Goal: Transaction & Acquisition: Purchase product/service

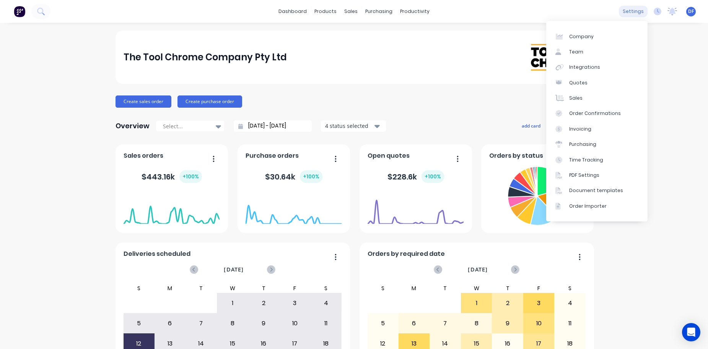
click at [624, 12] on div "settings" at bounding box center [632, 11] width 29 height 11
click at [578, 68] on div "Integrations" at bounding box center [584, 67] width 31 height 7
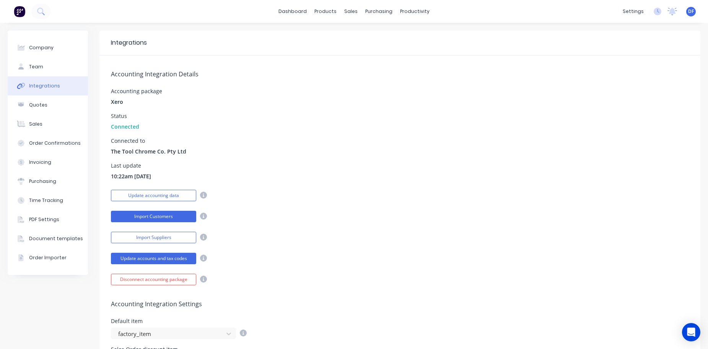
click at [148, 218] on button "Import Customers" at bounding box center [153, 216] width 85 height 11
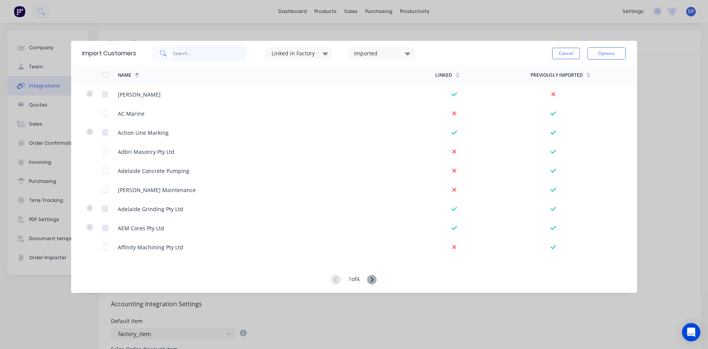
click at [179, 52] on input "text" at bounding box center [210, 53] width 75 height 15
type input "jun"
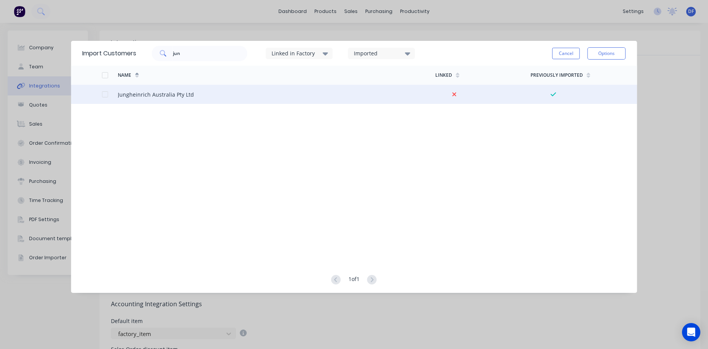
click at [118, 93] on div "Jungheinrich Australia Pty Ltd" at bounding box center [156, 95] width 76 height 8
click at [134, 97] on div "Jungheinrich Australia Pty Ltd" at bounding box center [156, 95] width 76 height 8
click at [104, 97] on div at bounding box center [110, 94] width 16 height 19
click at [105, 95] on div at bounding box center [104, 94] width 15 height 15
click at [610, 54] on button "Options" at bounding box center [606, 53] width 38 height 12
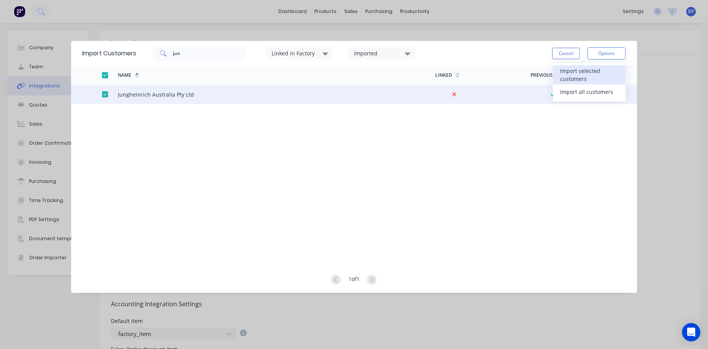
click at [597, 76] on div "Import selected customers" at bounding box center [589, 74] width 59 height 19
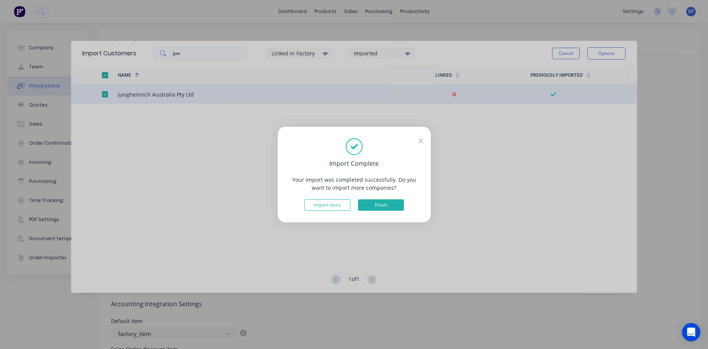
click at [376, 206] on button "Finish" at bounding box center [381, 205] width 46 height 11
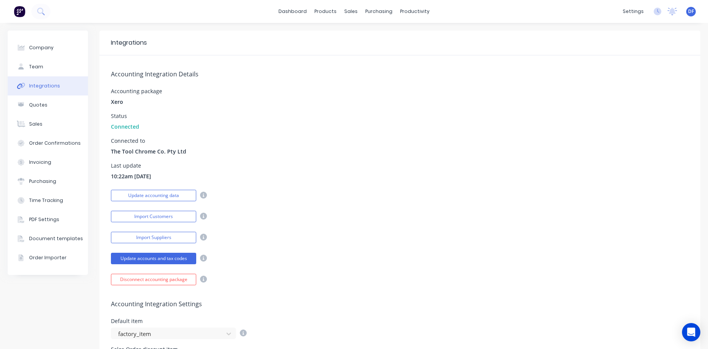
click at [22, 11] on img at bounding box center [19, 11] width 11 height 11
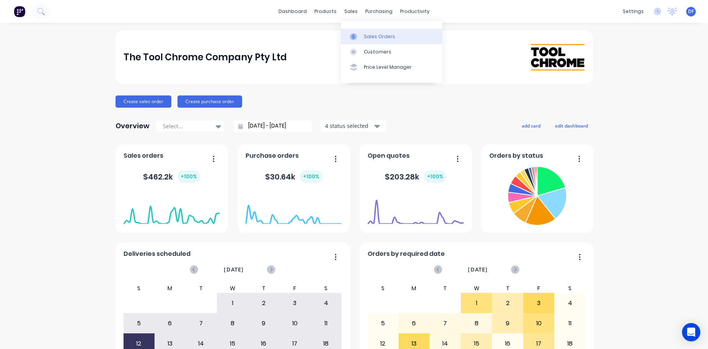
click at [369, 35] on div "Sales Orders" at bounding box center [379, 36] width 31 height 7
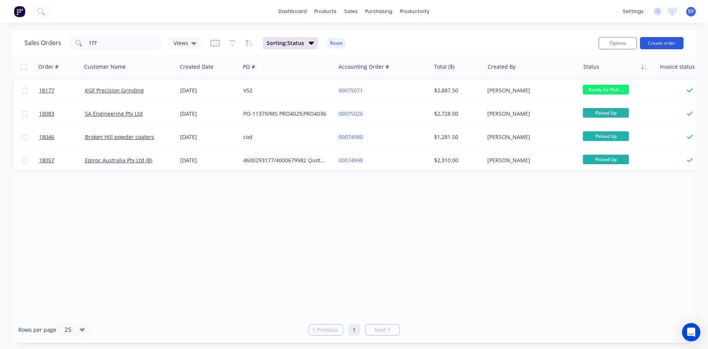
click at [665, 42] on button "Create order" at bounding box center [661, 43] width 44 height 12
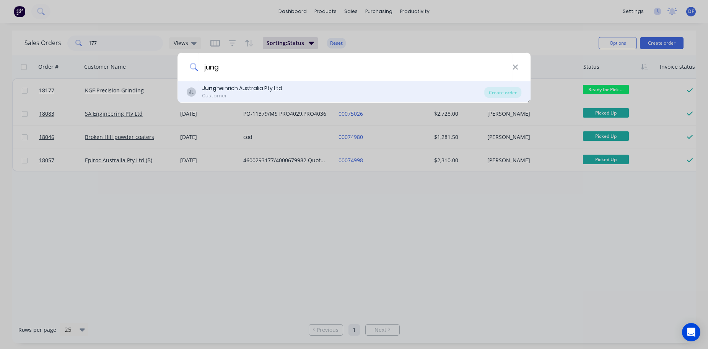
type input "jung"
click at [224, 94] on div "Customer" at bounding box center [242, 96] width 80 height 7
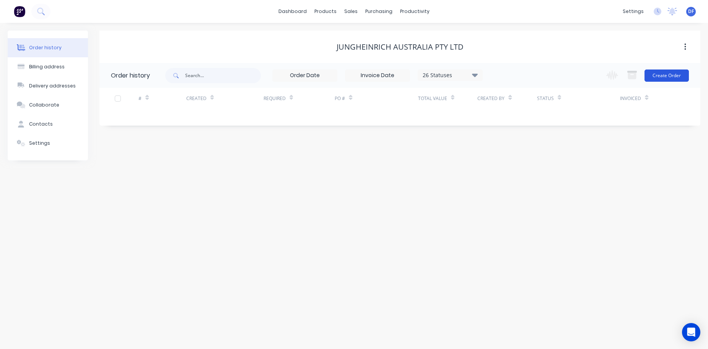
click at [658, 77] on button "Create Order" at bounding box center [666, 76] width 44 height 12
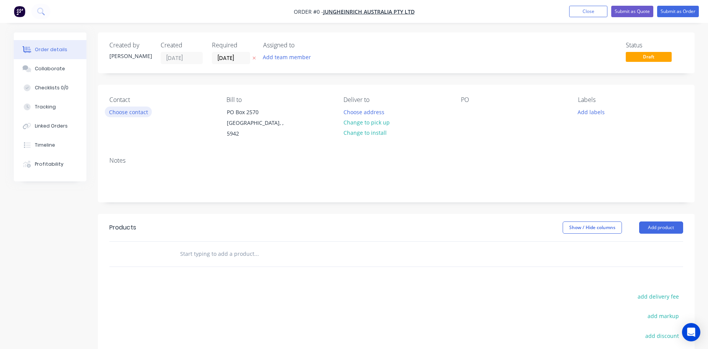
click at [113, 112] on button "Choose contact" at bounding box center [128, 112] width 47 height 10
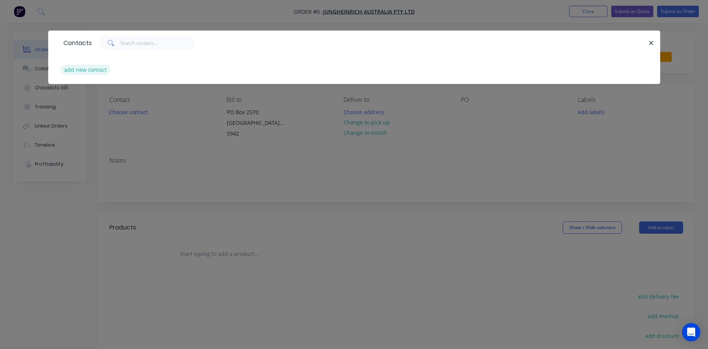
click at [89, 68] on button "add new contact" at bounding box center [85, 70] width 50 height 10
select select "AU"
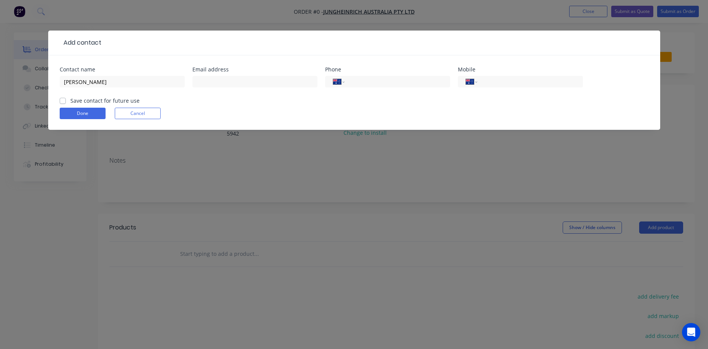
click at [68, 104] on div "Save contact for future use" at bounding box center [100, 101] width 80 height 8
click at [83, 81] on input "[PERSON_NAME]" at bounding box center [122, 81] width 125 height 11
type input "[PERSON_NAME]"
click at [488, 83] on input "tel" at bounding box center [528, 82] width 92 height 9
paste input "0458 865 199"
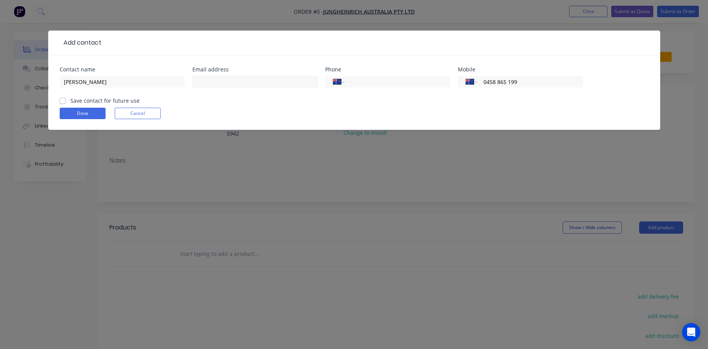
type input "0458 865 199"
paste input "[PERSON_NAME][EMAIL_ADDRESS][PERSON_NAME][DOMAIN_NAME]"
type input "[PERSON_NAME][EMAIL_ADDRESS][PERSON_NAME][DOMAIN_NAME]"
click at [63, 104] on div "Save contact for future use" at bounding box center [100, 101] width 80 height 8
click at [70, 101] on label "Save contact for future use" at bounding box center [104, 101] width 69 height 8
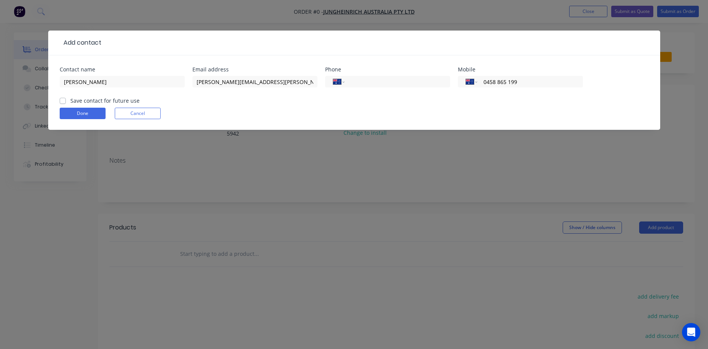
click at [61, 101] on input "Save contact for future use" at bounding box center [63, 100] width 6 height 7
checkbox input "true"
click at [83, 111] on button "Done" at bounding box center [83, 113] width 46 height 11
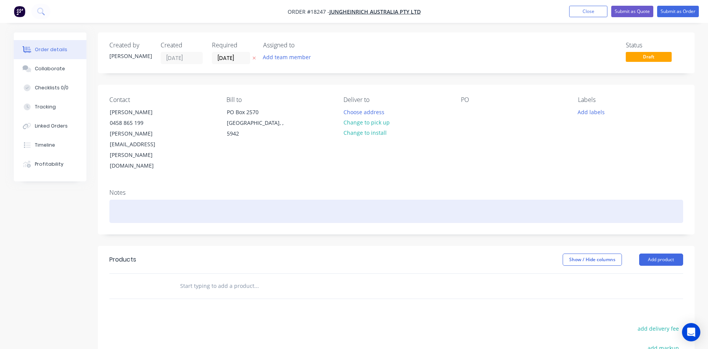
click at [126, 200] on div at bounding box center [395, 211] width 573 height 23
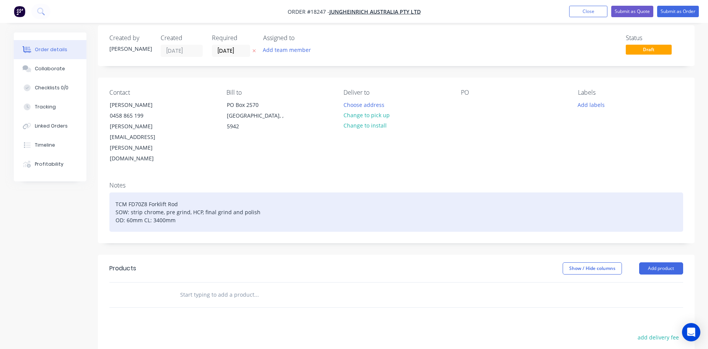
scroll to position [6, 0]
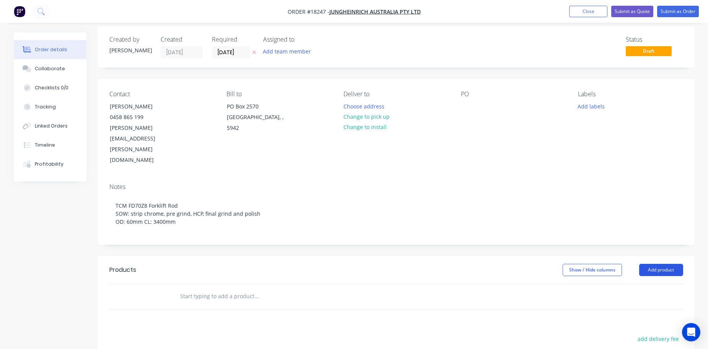
click at [657, 264] on button "Add product" at bounding box center [661, 270] width 44 height 12
click at [646, 284] on div "Product catalogue" at bounding box center [646, 289] width 59 height 11
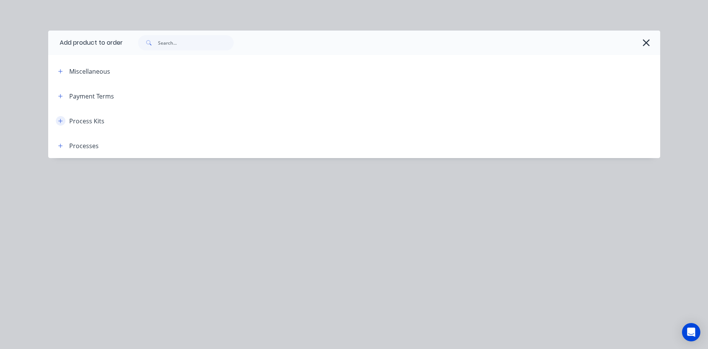
click at [60, 122] on icon "button" at bounding box center [60, 121] width 4 height 4
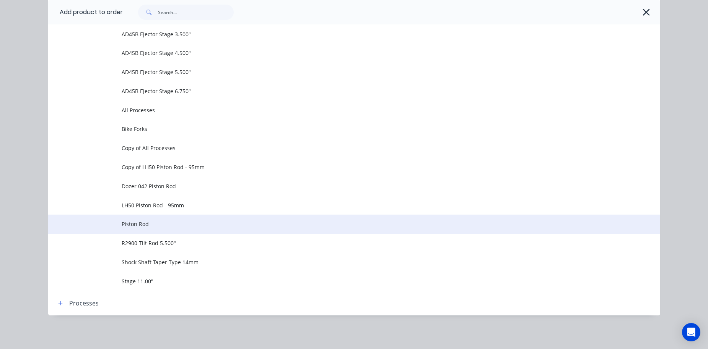
scroll to position [139, 0]
click at [143, 221] on span "Piston Rod" at bounding box center [337, 224] width 430 height 8
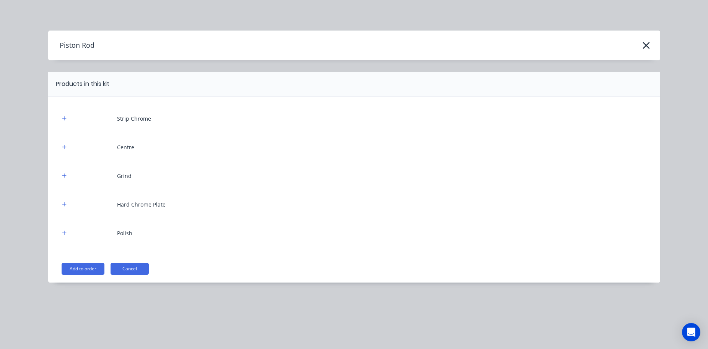
scroll to position [0, 0]
click at [78, 267] on button "Add to order" at bounding box center [83, 269] width 43 height 12
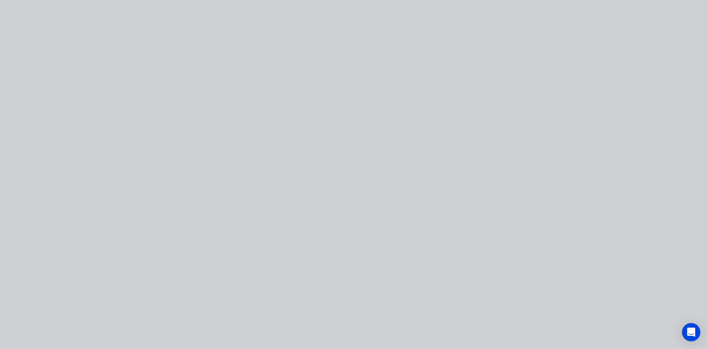
type input "$0.0001"
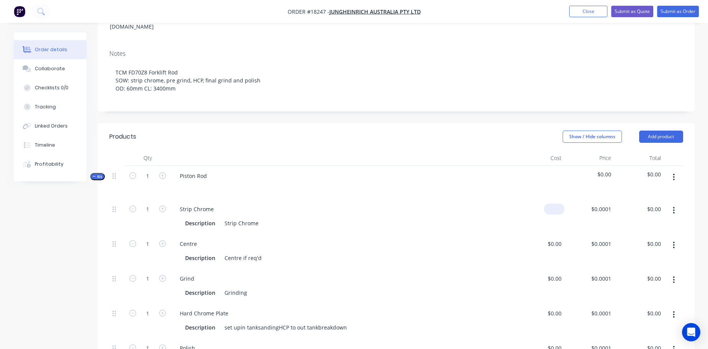
click at [555, 204] on div "$0.00" at bounding box center [554, 209] width 21 height 11
type input "$0.00"
click at [598, 199] on div "0 $0.0001" at bounding box center [589, 216] width 50 height 35
type input "$300.00"
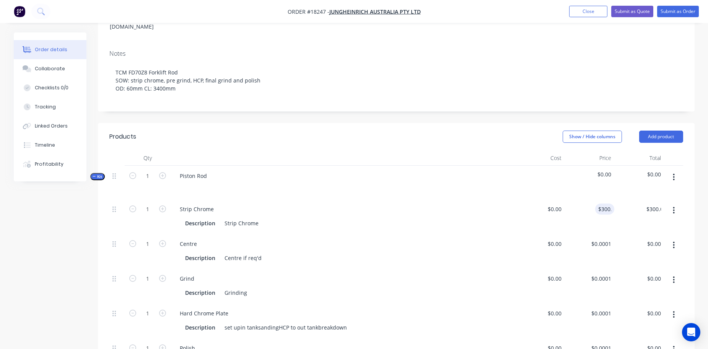
click at [529, 199] on div "$0.00 $0.00" at bounding box center [539, 216] width 50 height 35
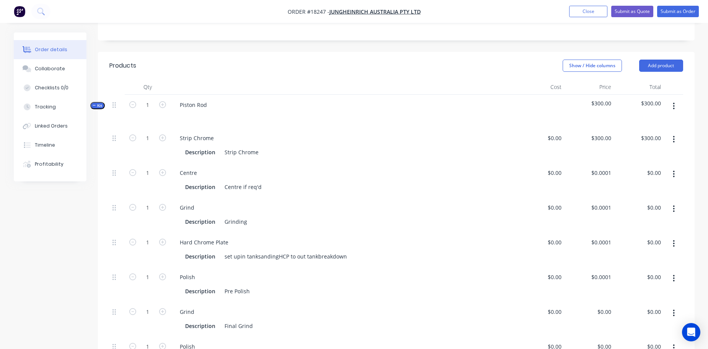
scroll to position [212, 0]
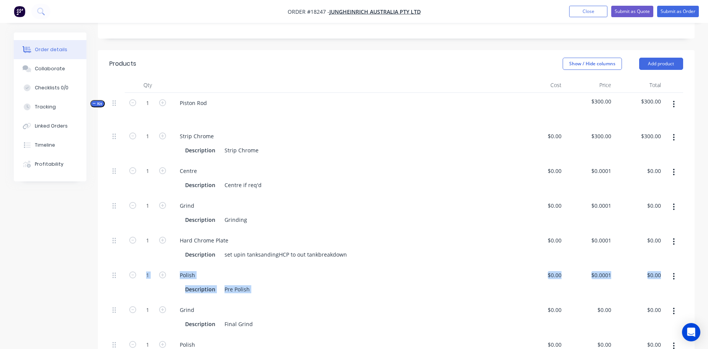
drag, startPoint x: 117, startPoint y: 279, endPoint x: 120, endPoint y: 236, distance: 43.3
click at [120, 236] on div "1 Strip Chrome Description Strip Chrome $0.00 $0.00 $300.00 $300.00 $300.00 $30…" at bounding box center [395, 247] width 573 height 243
click at [112, 307] on icon at bounding box center [113, 310] width 3 height 7
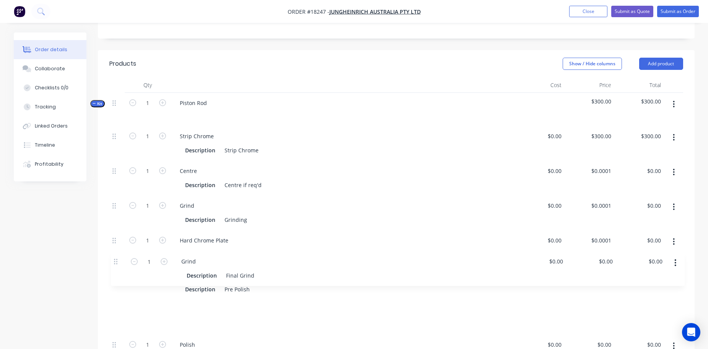
scroll to position [214, 0]
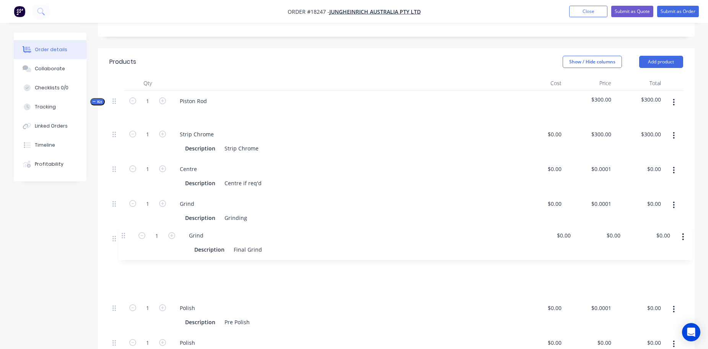
drag, startPoint x: 114, startPoint y: 279, endPoint x: 123, endPoint y: 235, distance: 45.3
click at [123, 235] on div "1 Strip Chrome Description Strip Chrome $0.00 $0.00 $300.00 $300.00 $300.00 $30…" at bounding box center [395, 245] width 573 height 243
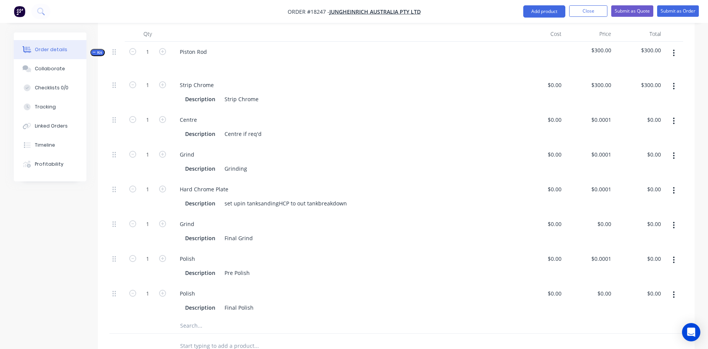
scroll to position [271, 0]
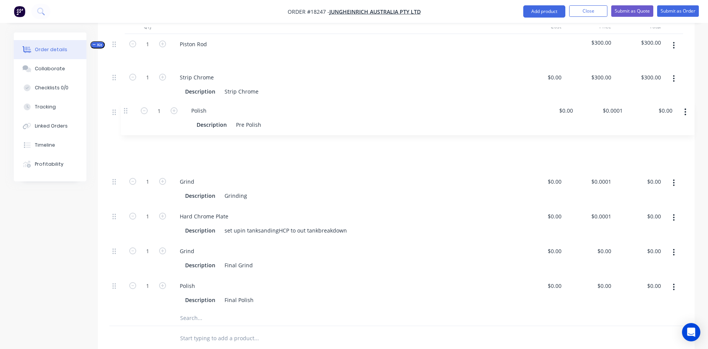
drag, startPoint x: 114, startPoint y: 218, endPoint x: 126, endPoint y: 106, distance: 112.6
click at [126, 106] on div "1 Strip Chrome Description Strip Chrome $0.00 $0.00 $300.00 $300.00 $300.00 $30…" at bounding box center [395, 188] width 573 height 243
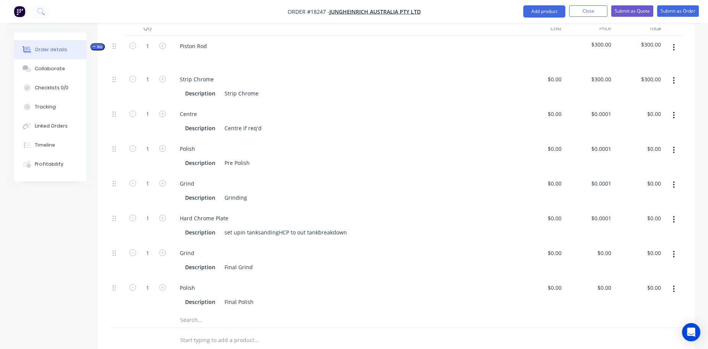
scroll to position [269, 0]
click at [601, 213] on input "0.0001" at bounding box center [603, 218] width 21 height 11
type input "$2,590.00"
click at [502, 248] on div "Grind" at bounding box center [343, 253] width 338 height 11
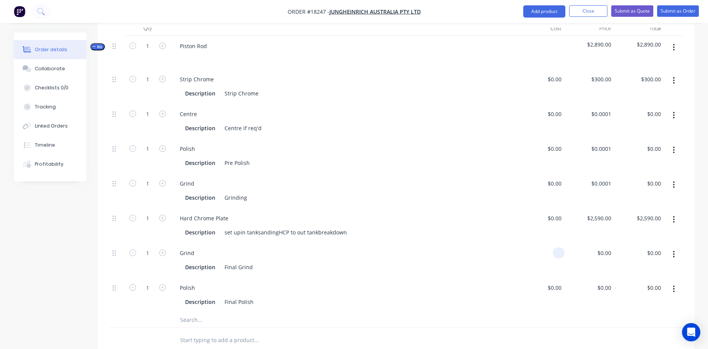
click at [557, 248] on input at bounding box center [559, 253] width 9 height 11
type input "$860.00"
click at [543, 313] on div at bounding box center [395, 321] width 573 height 16
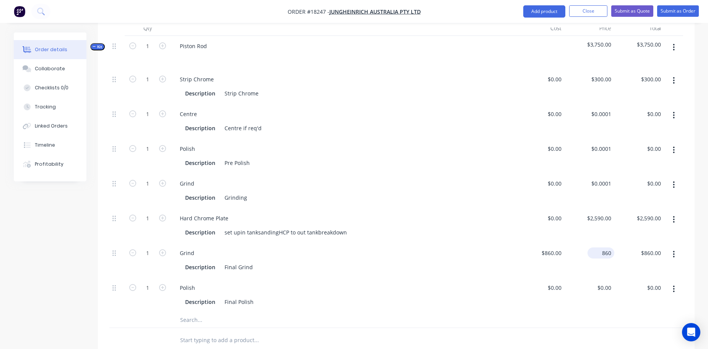
click at [595, 243] on div "860 $860.00" at bounding box center [589, 260] width 50 height 35
type input "$0.00"
click at [432, 297] on div "Description Final Polish" at bounding box center [341, 302] width 318 height 11
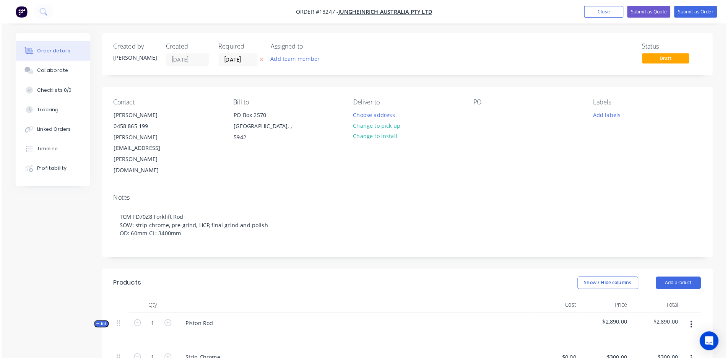
scroll to position [0, 0]
click at [626, 10] on button "Submit as Quote" at bounding box center [632, 11] width 42 height 11
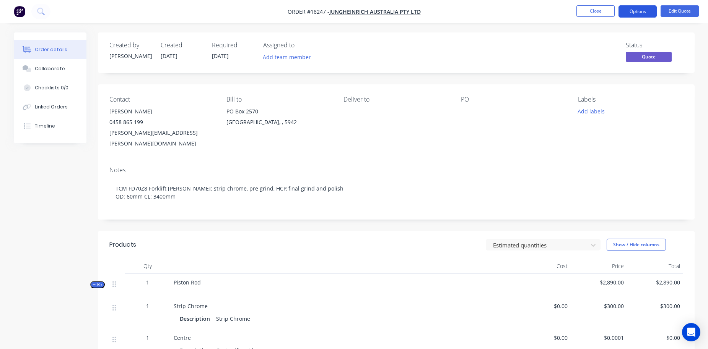
click at [644, 9] on button "Options" at bounding box center [637, 11] width 38 height 12
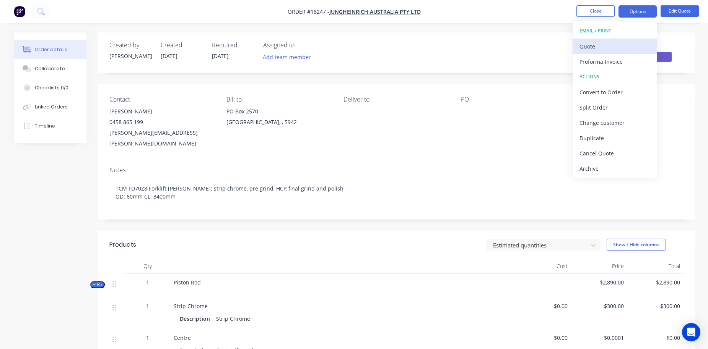
click at [609, 48] on div "Quote" at bounding box center [614, 46] width 70 height 11
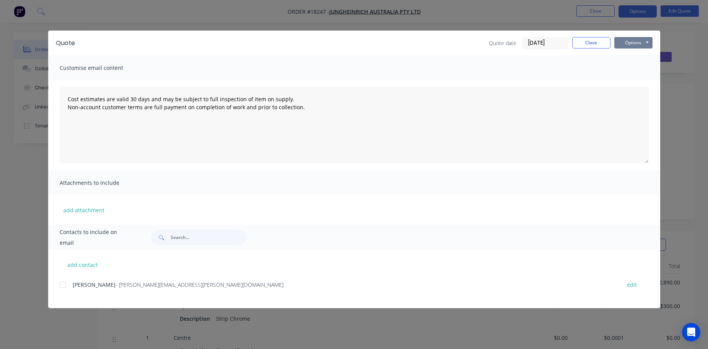
click at [630, 44] on button "Options" at bounding box center [633, 42] width 38 height 11
click at [626, 67] on button "Print" at bounding box center [638, 69] width 49 height 13
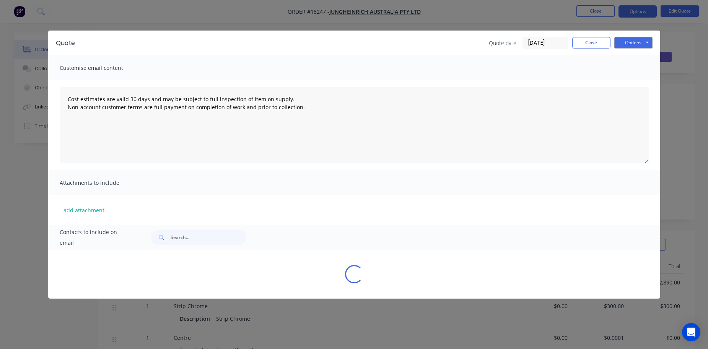
type textarea "Cost estimates are valid 30 days and may be subject to full inspection of item …"
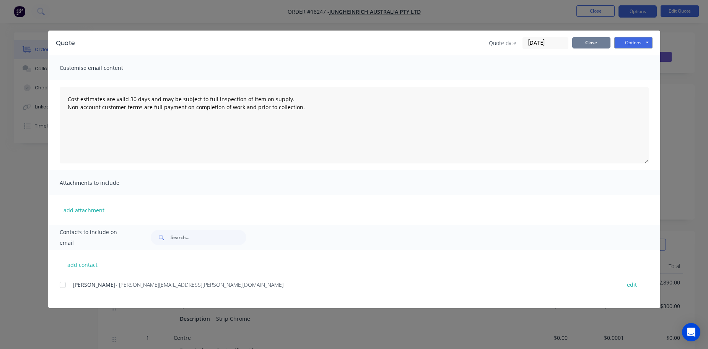
click at [589, 48] on button "Close" at bounding box center [591, 42] width 38 height 11
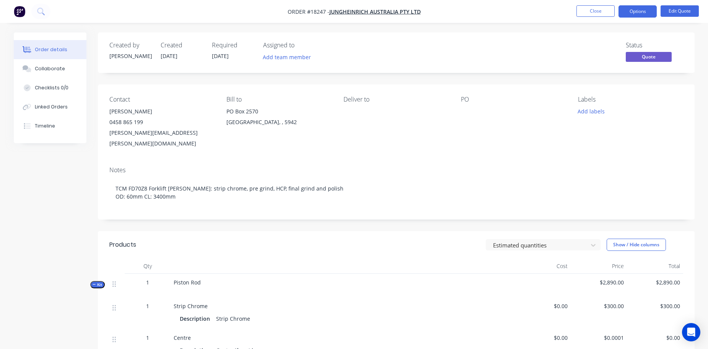
click at [14, 16] on img "button" at bounding box center [19, 11] width 11 height 11
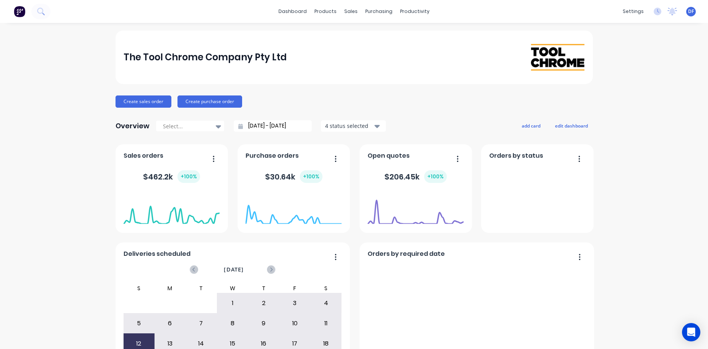
click at [19, 8] on img at bounding box center [19, 11] width 11 height 11
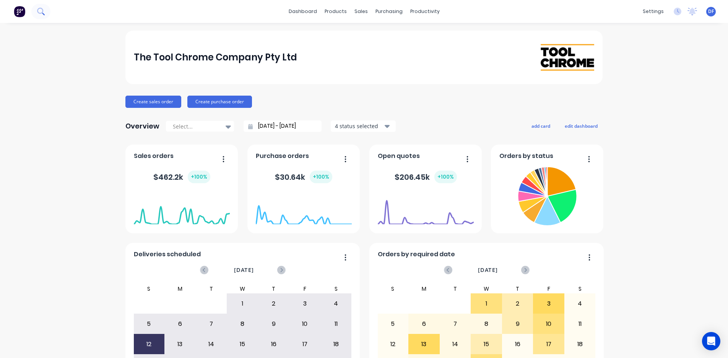
click at [40, 13] on icon at bounding box center [40, 11] width 6 height 6
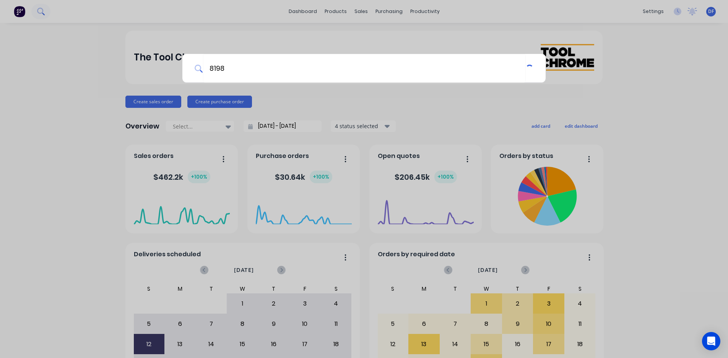
type input "8198"
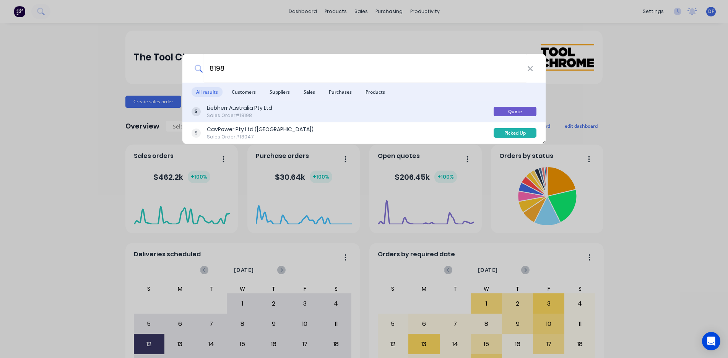
click at [234, 108] on div "Liebherr Australia Pty Ltd" at bounding box center [239, 108] width 65 height 8
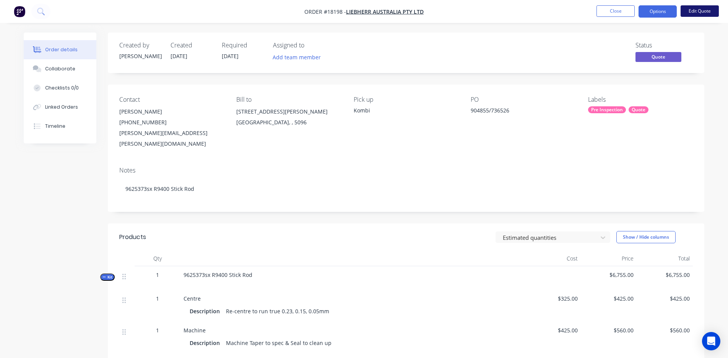
click at [694, 16] on button "Edit Quote" at bounding box center [699, 10] width 38 height 11
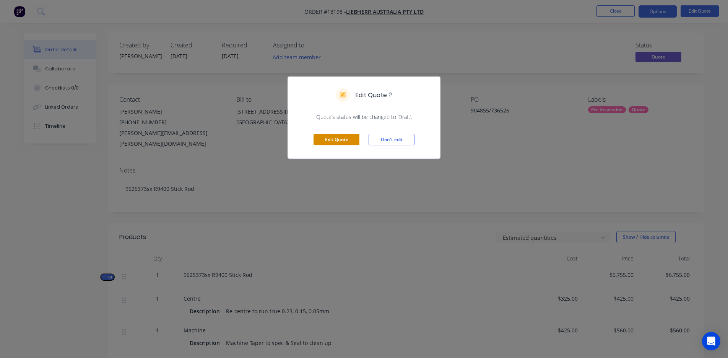
click at [336, 140] on button "Edit Quote" at bounding box center [336, 139] width 46 height 11
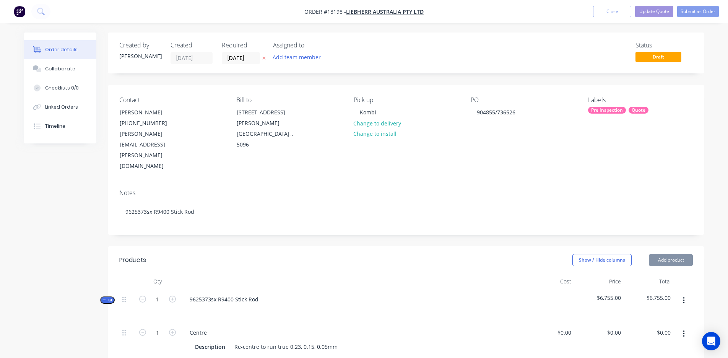
type input "$325.00"
type input "$425.00"
type input "$560.00"
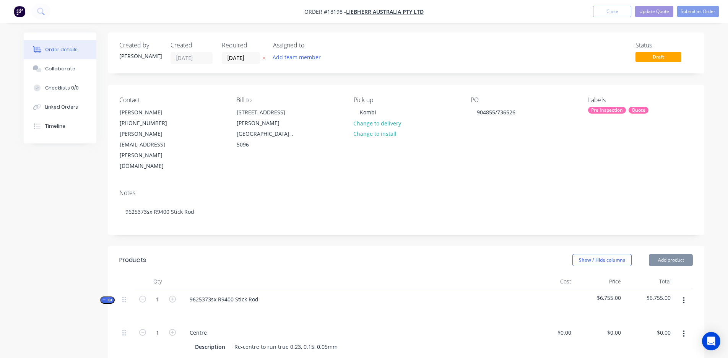
type input "$560.00"
type input "$1,600.00"
type input "$5,570.00"
type input "$200.00"
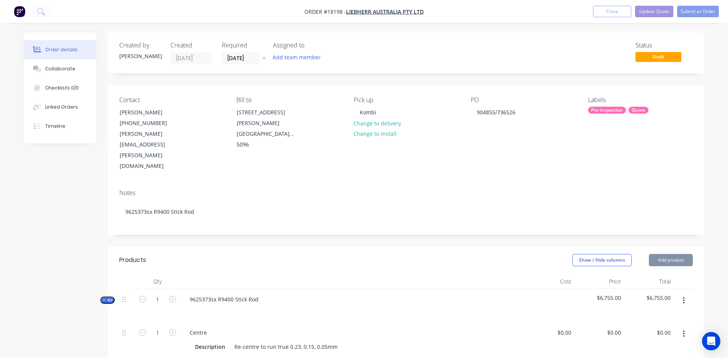
type input "$200.00"
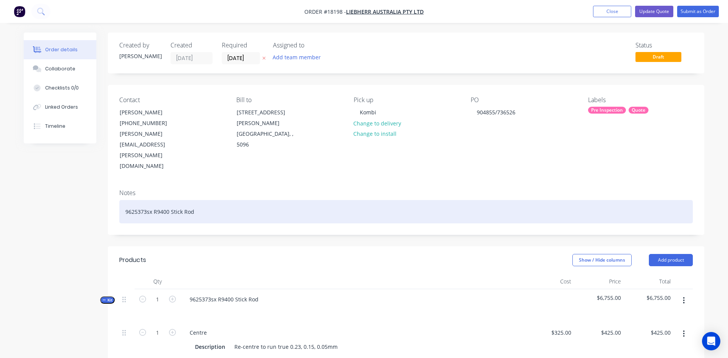
click at [204, 200] on div "9625373sx R9400 Stick Rod" at bounding box center [405, 211] width 573 height 23
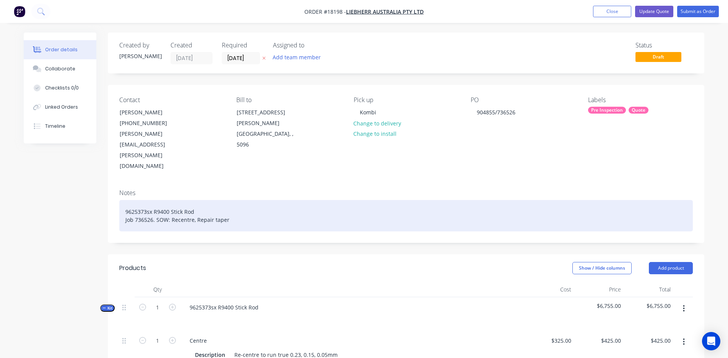
click at [172, 200] on div "9625373sx R9400 Stick Rod Job 736526. SOW: Recentre, Repair taper" at bounding box center [405, 215] width 573 height 31
click at [271, 200] on div "9625373sx R9400 Stick Rod Job 736526. SOW: Inspect, Recentre, Repair taper" at bounding box center [405, 215] width 573 height 31
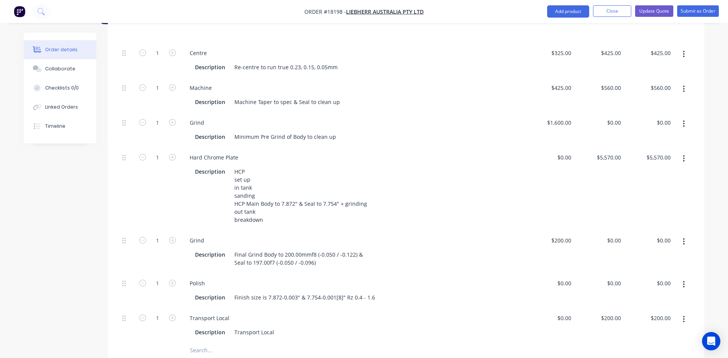
scroll to position [292, 0]
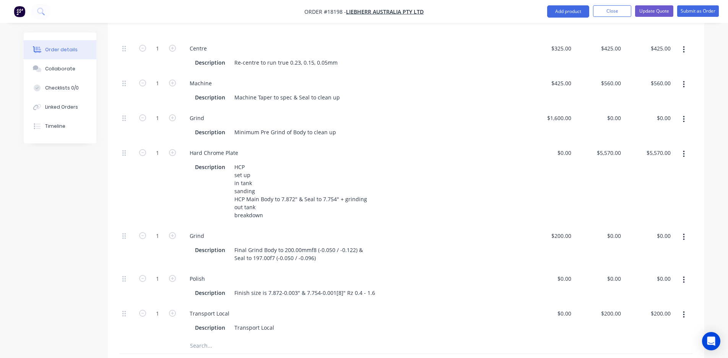
click at [685, 112] on button "button" at bounding box center [684, 119] width 18 height 14
click at [638, 164] on div "Delete" at bounding box center [656, 169] width 59 height 11
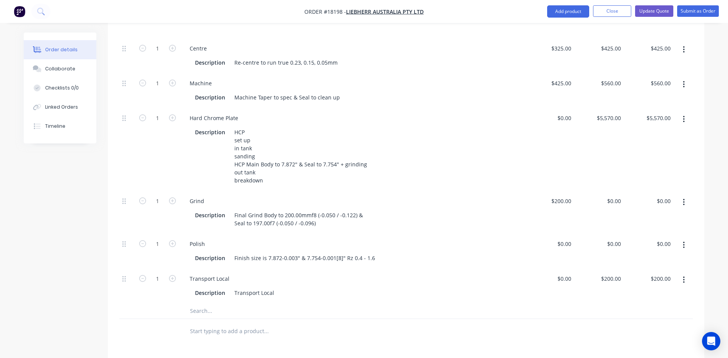
click at [684, 115] on icon "button" at bounding box center [684, 119] width 2 height 8
click at [652, 164] on div "Delete" at bounding box center [656, 169] width 59 height 11
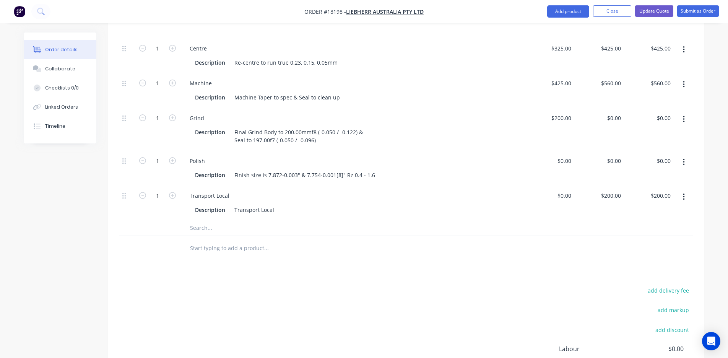
click at [685, 112] on button "button" at bounding box center [684, 119] width 18 height 14
click at [638, 164] on div "Delete" at bounding box center [656, 169] width 59 height 11
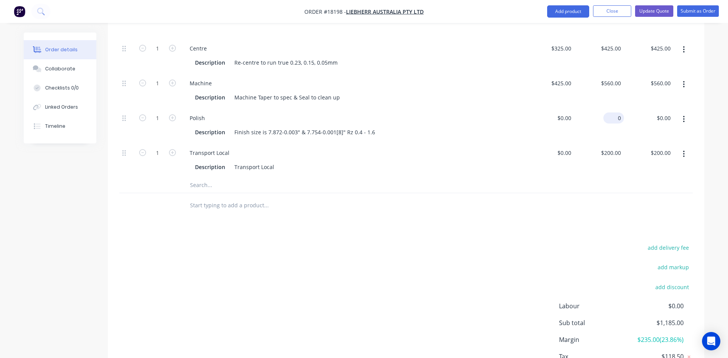
click at [613, 112] on div "0 $0.00" at bounding box center [613, 117] width 21 height 11
type input "$500.00"
click at [487, 193] on div at bounding box center [405, 205] width 573 height 25
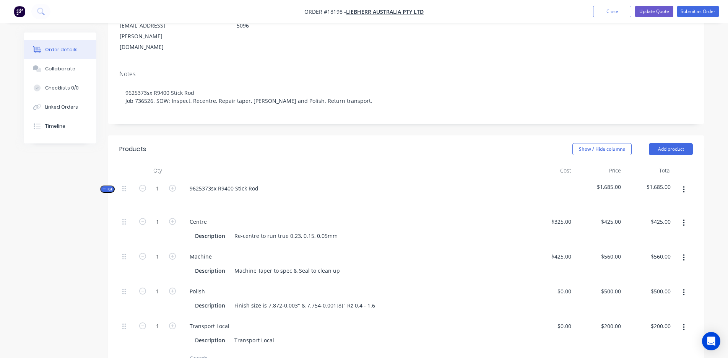
scroll to position [142, 0]
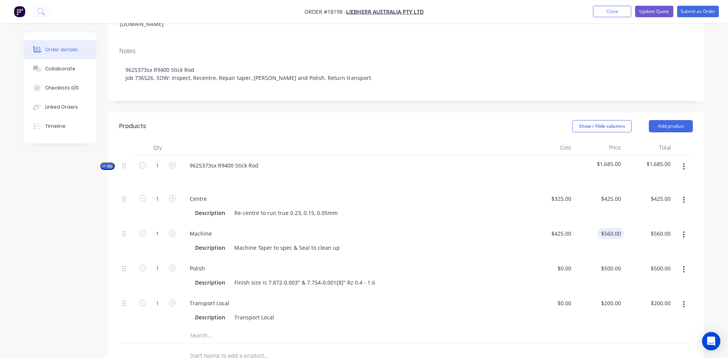
type input "560"
click at [607, 223] on div "560 $560.00" at bounding box center [599, 240] width 50 height 35
type input "425"
type input "$560.00"
click at [555, 223] on div "425 425" at bounding box center [549, 240] width 50 height 35
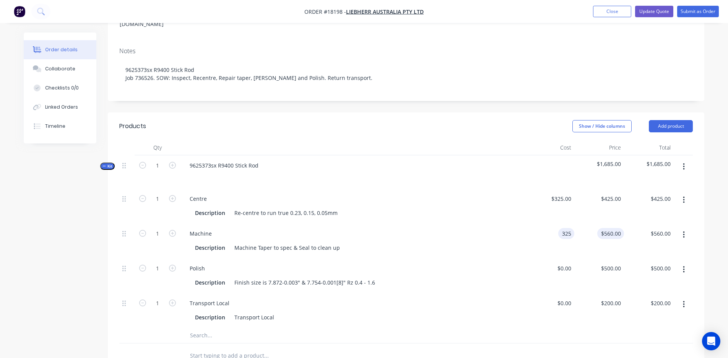
type input "$325.00"
type input "428.2353"
type input "$428.24"
click at [617, 228] on input "428.2353" at bounding box center [612, 233] width 24 height 11
type input "$425.00"
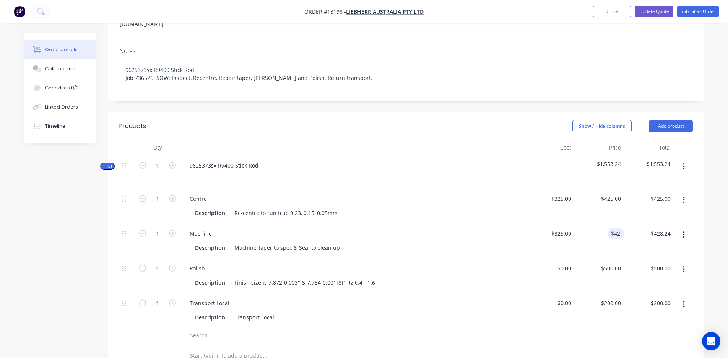
type input "$425.00"
click at [515, 263] on div "Polish" at bounding box center [352, 268] width 338 height 11
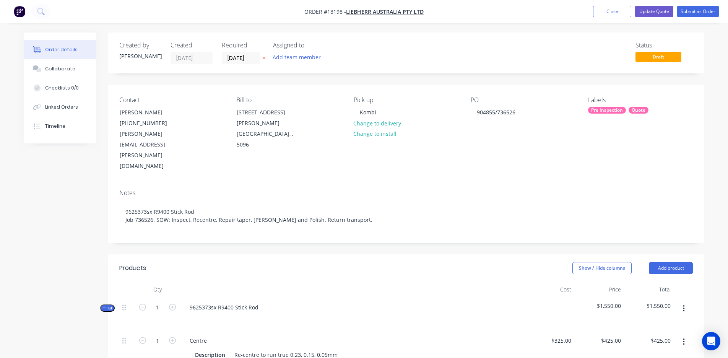
scroll to position [0, 0]
click at [659, 12] on button "Update Quote" at bounding box center [654, 11] width 38 height 11
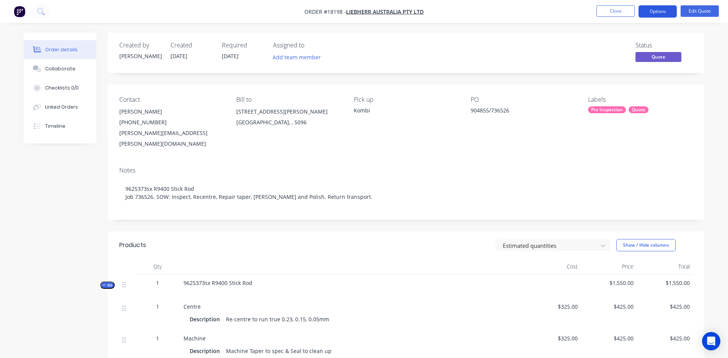
click at [663, 9] on button "Options" at bounding box center [657, 11] width 38 height 12
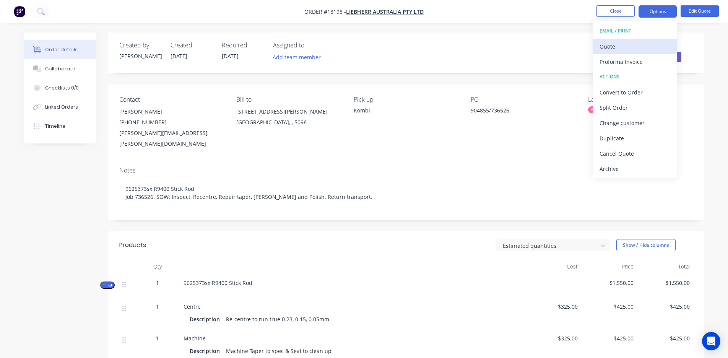
click at [640, 45] on div "Quote" at bounding box center [634, 46] width 70 height 11
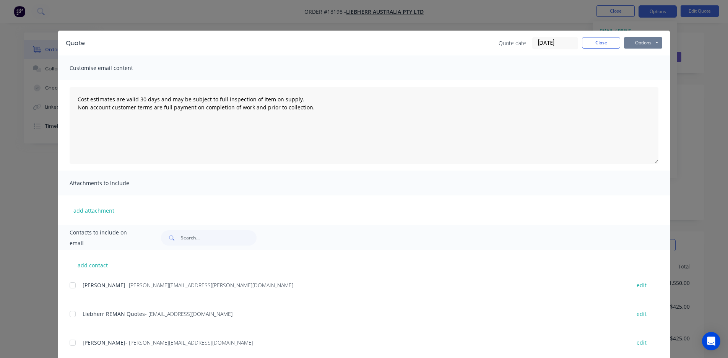
click at [646, 39] on button "Options" at bounding box center [643, 42] width 38 height 11
click at [647, 70] on button "Print" at bounding box center [648, 69] width 49 height 13
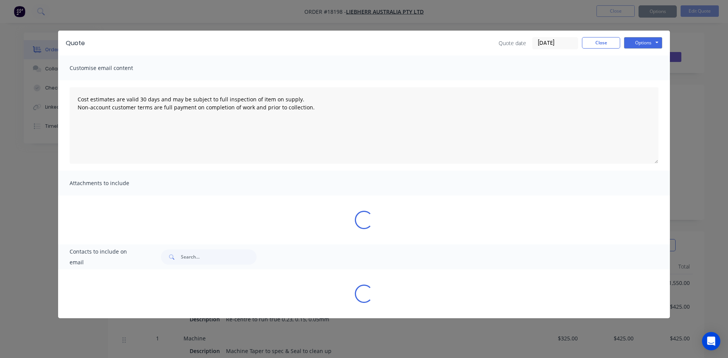
type textarea "Cost estimates are valid 30 days and may be subject to full inspection of item …"
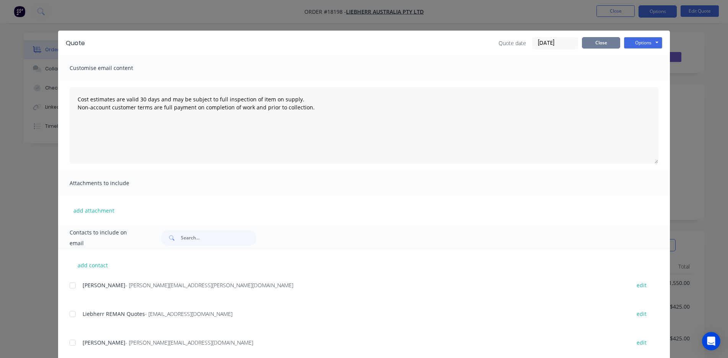
click at [604, 45] on button "Close" at bounding box center [601, 42] width 38 height 11
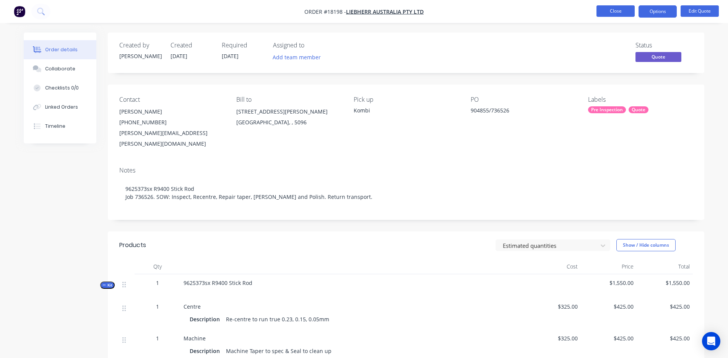
click at [613, 8] on button "Close" at bounding box center [615, 10] width 38 height 11
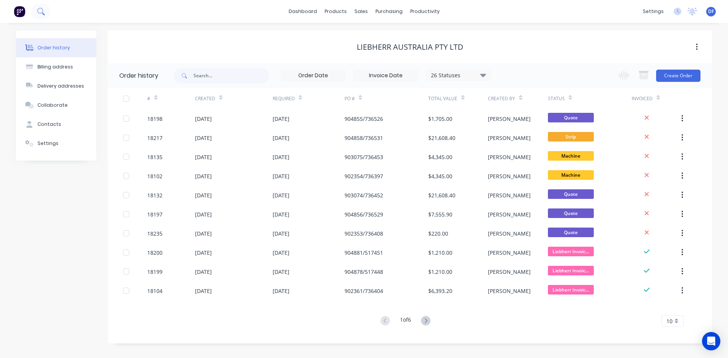
click at [43, 9] on icon at bounding box center [40, 11] width 7 height 7
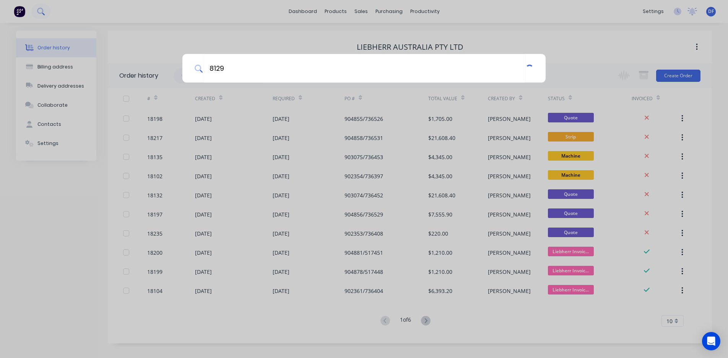
type input "8129"
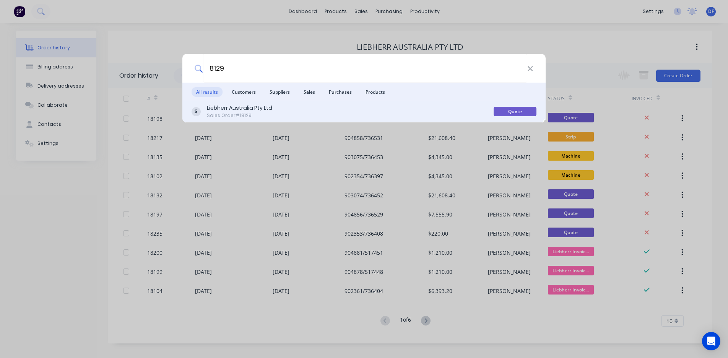
click at [233, 113] on div "Sales Order #18129" at bounding box center [239, 115] width 65 height 7
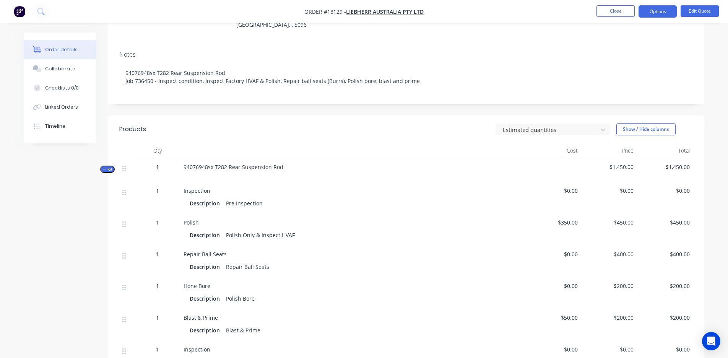
scroll to position [71, 0]
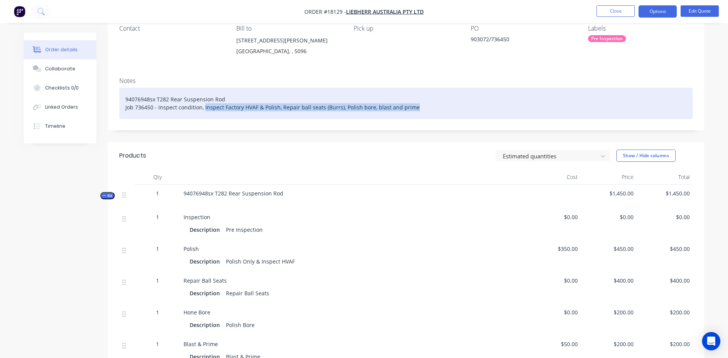
drag, startPoint x: 416, startPoint y: 108, endPoint x: 203, endPoint y: 109, distance: 212.5
click at [203, 109] on div "94076948sx T282 Rear Suspension Rod Job 736450 - Inspect condition, Inspect Fac…" at bounding box center [405, 103] width 573 height 31
click at [281, 115] on div "94076948sx T282 Rear Suspension Rod Job 736450 - Inspect condition, Inspect Fac…" at bounding box center [405, 103] width 573 height 31
drag, startPoint x: 279, startPoint y: 104, endPoint x: 204, endPoint y: 107, distance: 75.8
click at [204, 107] on div "94076948sx T282 Rear Suspension Rod Job 736450 - Inspect condition, Inspect Fac…" at bounding box center [405, 103] width 573 height 31
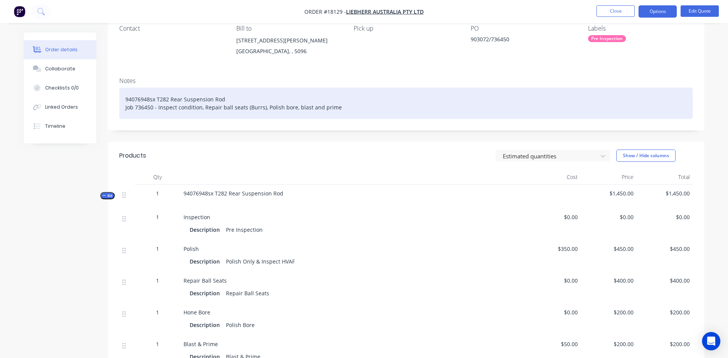
click at [282, 107] on div "94076948sx T282 Rear Suspension Rod Job 736450 - Inspect condition, Repair ball…" at bounding box center [405, 103] width 573 height 31
click at [266, 108] on div "94076948sx T282 Rear Suspension Rod Job 736450 - Inspect condition, Repair ball…" at bounding box center [405, 103] width 573 height 31
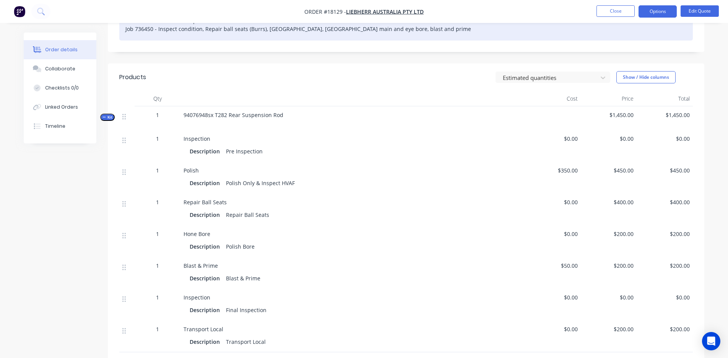
scroll to position [155, 0]
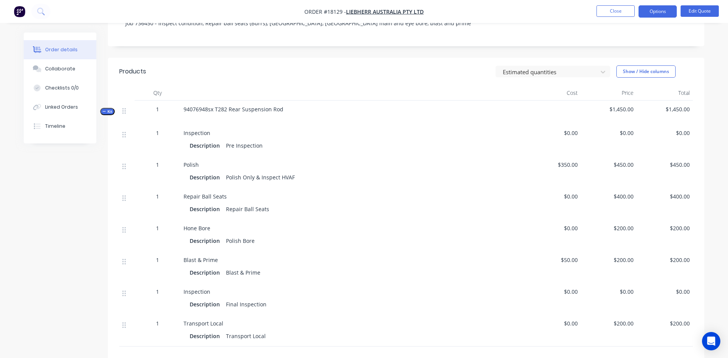
click at [565, 164] on span "$350.00" at bounding box center [552, 165] width 50 height 8
click at [691, 14] on button "Edit Quote" at bounding box center [699, 10] width 38 height 11
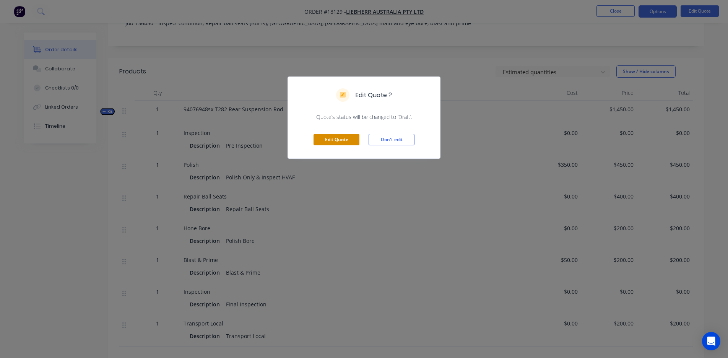
click at [320, 142] on button "Edit Quote" at bounding box center [336, 139] width 46 height 11
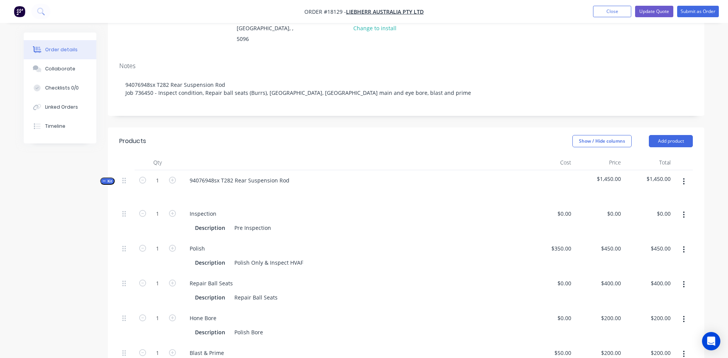
scroll to position [121, 0]
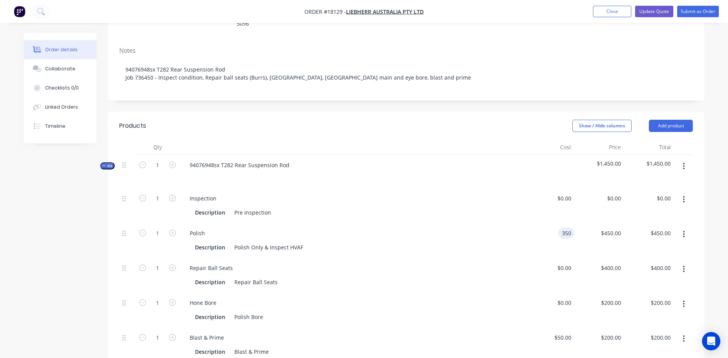
click at [559, 227] on div "350 350" at bounding box center [566, 232] width 16 height 11
type input "$0.00"
click at [406, 297] on div "Hone Bore" at bounding box center [352, 302] width 338 height 11
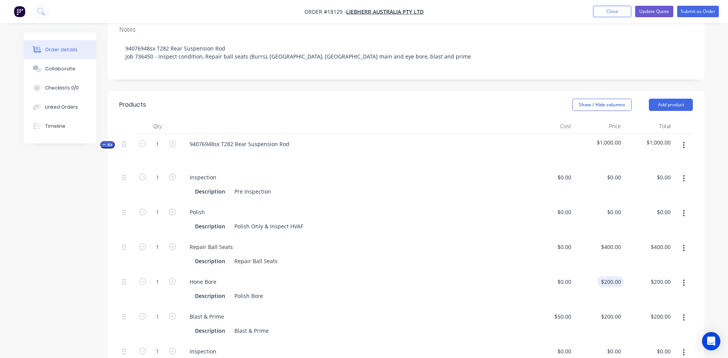
scroll to position [144, 0]
click at [609, 274] on div "200 $200.00" at bounding box center [610, 279] width 27 height 11
type input "$280.00"
click at [540, 276] on div "$0.00 $0.00" at bounding box center [549, 286] width 50 height 35
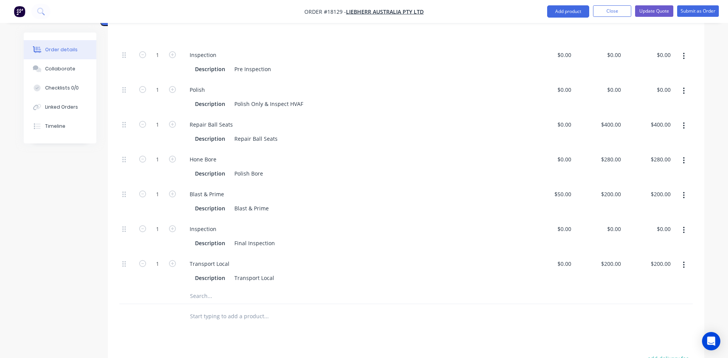
scroll to position [265, 0]
click at [203, 287] on input "text" at bounding box center [266, 294] width 153 height 15
drag, startPoint x: 184, startPoint y: 289, endPoint x: 201, endPoint y: 273, distance: 24.1
click at [201, 287] on input "have" at bounding box center [266, 294] width 153 height 15
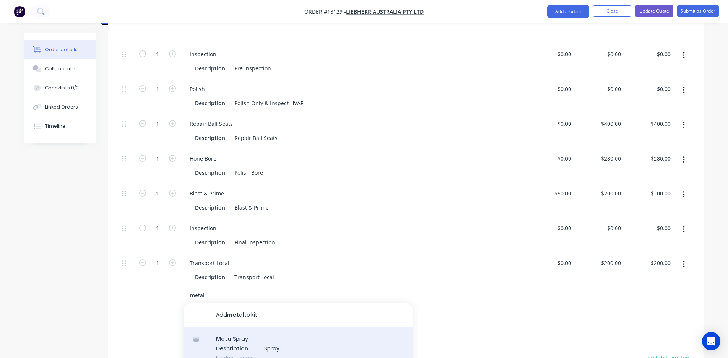
type input "metal"
click at [233, 330] on div "Metal Spray Description Spray Product variant" at bounding box center [297, 348] width 229 height 42
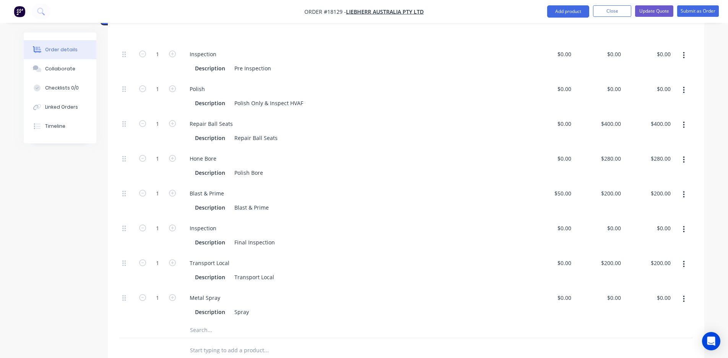
scroll to position [266, 0]
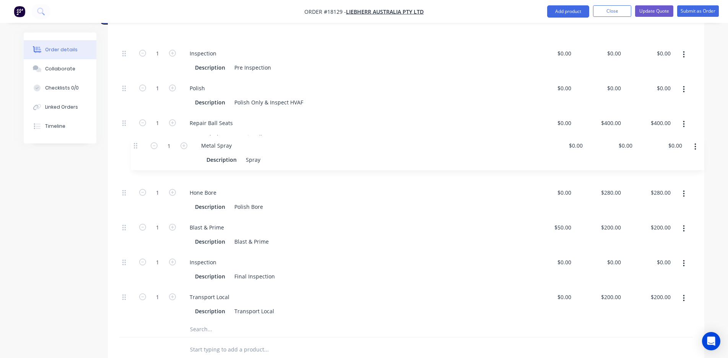
drag, startPoint x: 123, startPoint y: 280, endPoint x: 135, endPoint y: 144, distance: 136.2
click at [135, 144] on div "1 Inspection Description Pre Inspection $0.00 $0.00 $0.00 $0.00 $0.00 $0.00 1 P…" at bounding box center [405, 182] width 573 height 278
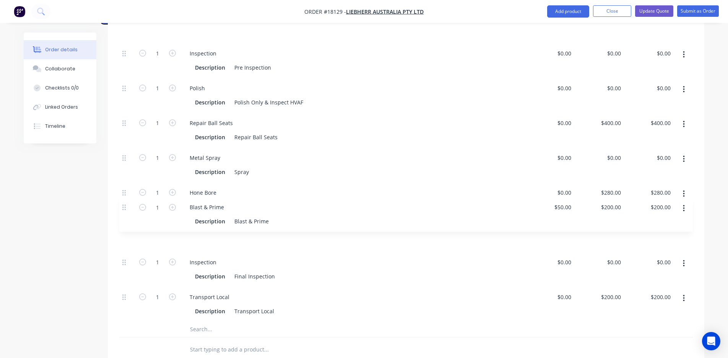
click at [124, 204] on div "1 Inspection Description Pre Inspection $0.00 $0.00 $0.00 $0.00 $0.00 $0.00 1 P…" at bounding box center [405, 182] width 573 height 278
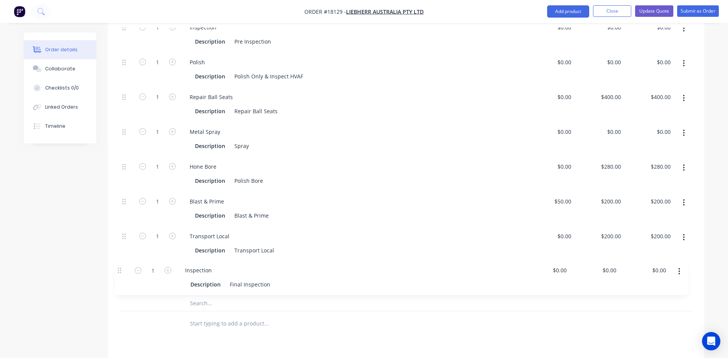
scroll to position [297, 0]
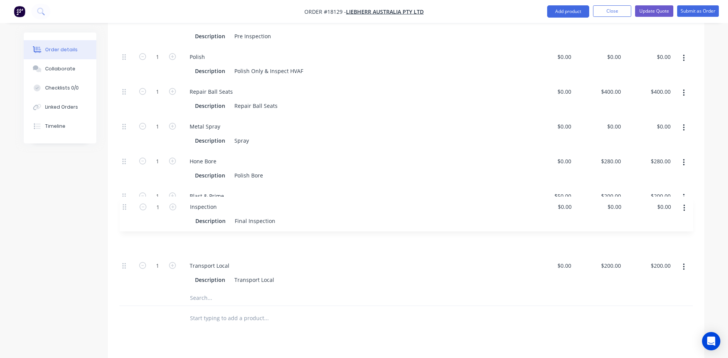
drag, startPoint x: 125, startPoint y: 246, endPoint x: 126, endPoint y: 208, distance: 38.2
click at [126, 208] on div "1 Inspection Description Pre Inspection $0.00 $0.00 $0.00 $0.00 $0.00 $0.00 1 P…" at bounding box center [405, 151] width 573 height 278
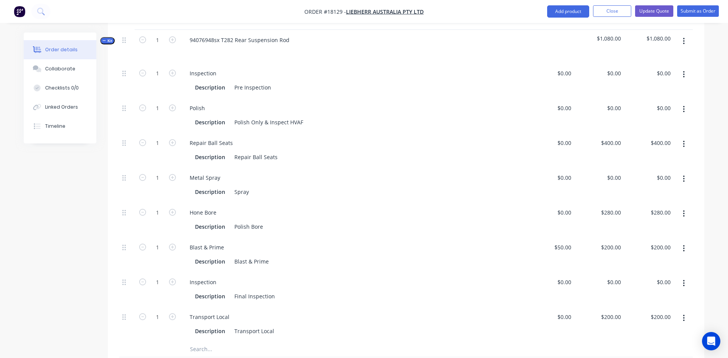
scroll to position [240, 0]
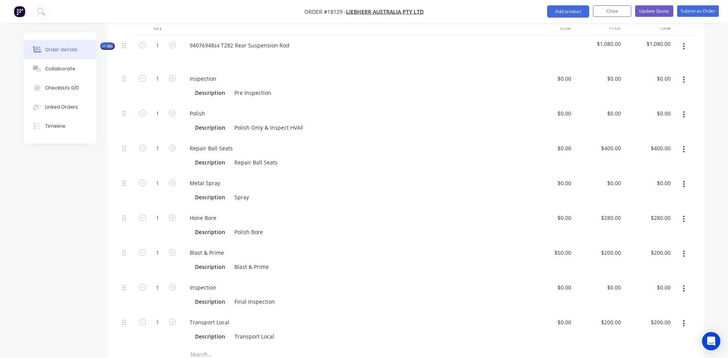
click at [685, 108] on button "button" at bounding box center [684, 115] width 18 height 14
click at [656, 160] on div "Delete" at bounding box center [656, 165] width 59 height 11
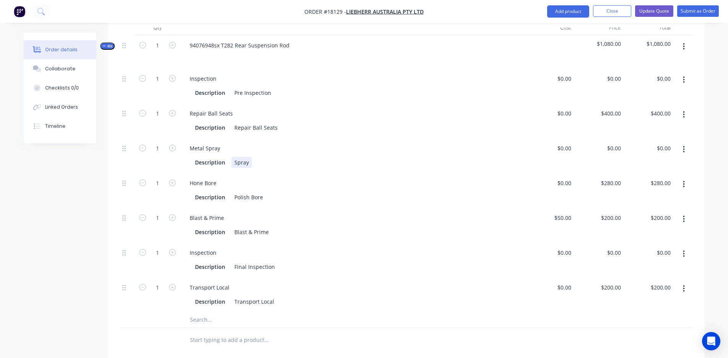
click at [233, 157] on div "Spray" at bounding box center [241, 162] width 21 height 11
click at [557, 138] on div at bounding box center [549, 155] width 50 height 35
type input "$3,100.00"
type input "3100"
type input "$3,100.00"
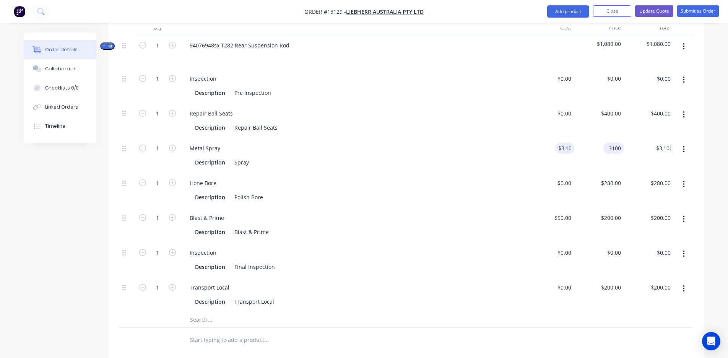
click at [611, 143] on input "3100" at bounding box center [615, 148] width 18 height 11
type input "$3,800.00"
type input "50"
type input "$3,800.00"
click at [561, 212] on div "50 $50.00" at bounding box center [562, 217] width 24 height 11
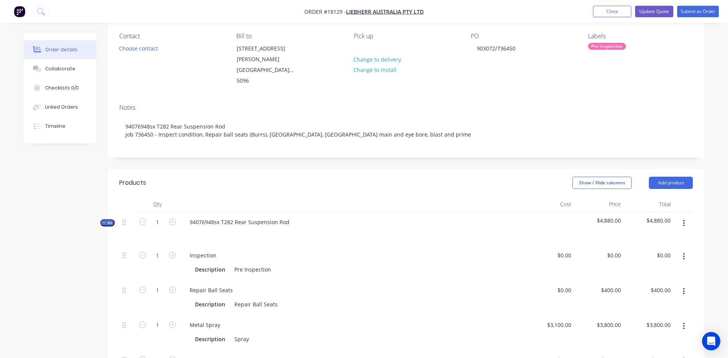
scroll to position [55, 0]
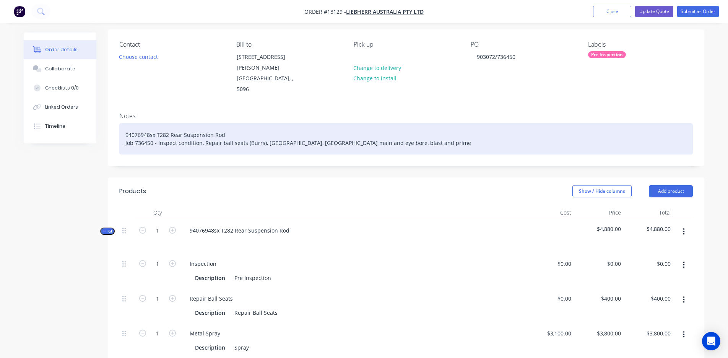
type input "$50.00"
click at [271, 123] on div "94076948sx T282 Rear Suspension Rod Job 736450 - Inspect condition, Repair ball…" at bounding box center [405, 138] width 573 height 31
drag, startPoint x: 372, startPoint y: 123, endPoint x: 418, endPoint y: 123, distance: 45.9
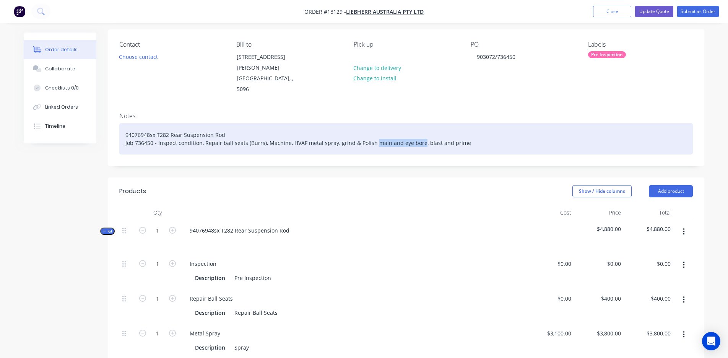
click at [418, 123] on div "94076948sx T282 Rear Suspension Rod Job 736450 - Inspect condition, Repair ball…" at bounding box center [405, 138] width 573 height 31
click at [378, 127] on div "94076948sx T282 Rear Suspension Rod Job 736450 - Inspect condition, Repair ball…" at bounding box center [405, 138] width 573 height 31
click at [371, 124] on div "94076948sx T282 Rear Suspension Rod Job 736450 - Inspect condition, Repair ball…" at bounding box center [405, 138] width 573 height 31
click at [423, 124] on div "94076948sx T282 Rear Suspension Rod Job 736450 - Inspect condition, Repair ball…" at bounding box center [405, 138] width 573 height 31
click at [202, 124] on div "94076948sx T282 Rear Suspension Rod Job 736450 - Inspect condition, Repair ball…" at bounding box center [405, 138] width 573 height 31
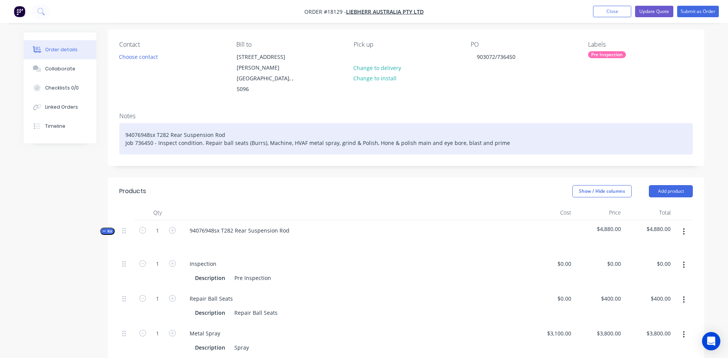
click at [264, 123] on div "94076948sx T282 Rear Suspension Rod Job 736450 - Inspect condition. Repair ball…" at bounding box center [405, 138] width 573 height 31
click at [372, 123] on div "94076948sx T282 Rear Suspension Rod Job 736450 - Inspect condition. Repair ball…" at bounding box center [405, 138] width 573 height 31
click at [459, 123] on div "94076948sx T282 Rear Suspension Rod Job 736450 - Inspect condition. Repair ball…" at bounding box center [405, 138] width 573 height 31
click at [511, 126] on div "94076948sx T282 Rear Suspension Rod Job 736450 - Inspect condition. Repair ball…" at bounding box center [405, 138] width 573 height 31
click at [503, 124] on div "94076948sx T282 Rear Suspension Rod Job 736450 - Inspect condition. Repair ball…" at bounding box center [405, 138] width 573 height 31
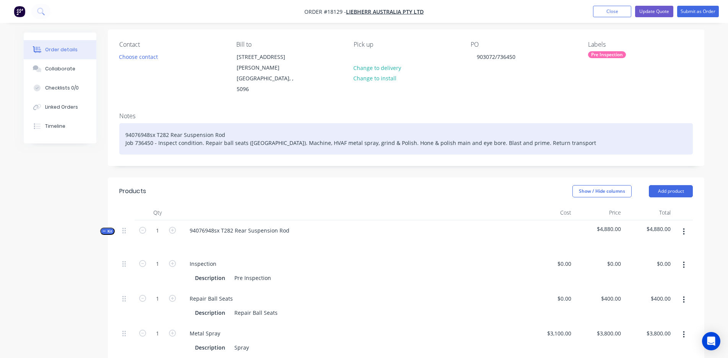
click at [567, 126] on div "94076948sx T282 Rear Suspension Rod Job 736450 - Inspect condition. Repair ball…" at bounding box center [405, 138] width 573 height 31
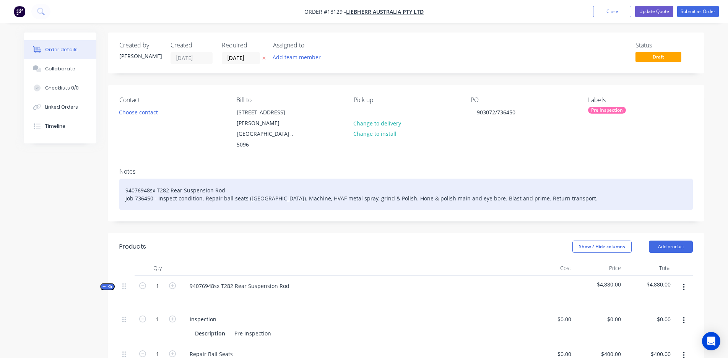
scroll to position [0, 0]
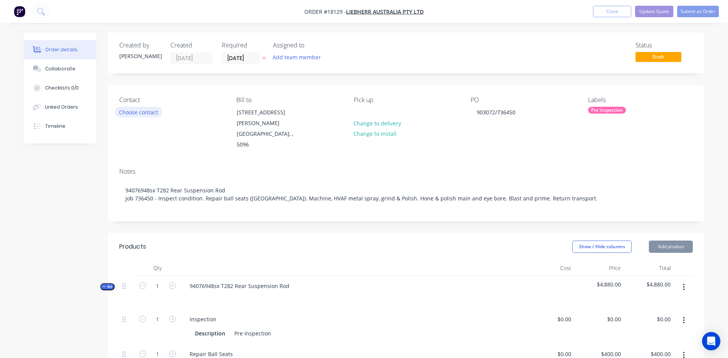
click at [129, 112] on button "Choose contact" at bounding box center [138, 112] width 47 height 10
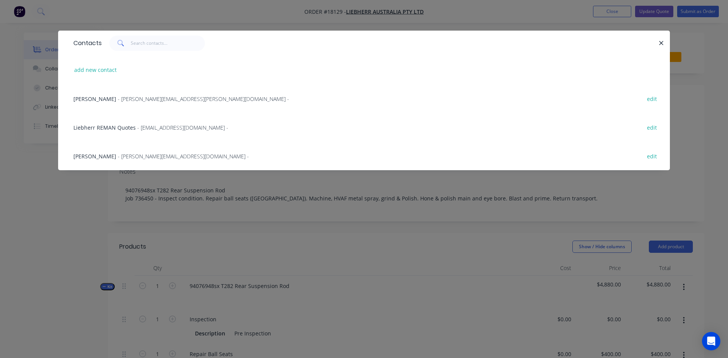
click at [100, 98] on span "[PERSON_NAME]" at bounding box center [94, 98] width 43 height 7
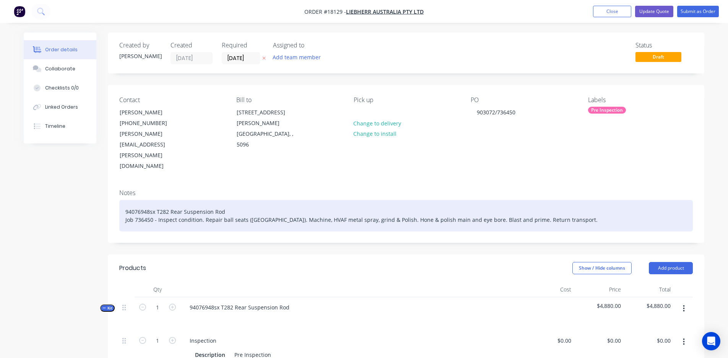
click at [573, 200] on div "94076948sx T282 Rear Suspension Rod Job 736450 - Inspect condition. Repair ball…" at bounding box center [405, 215] width 573 height 31
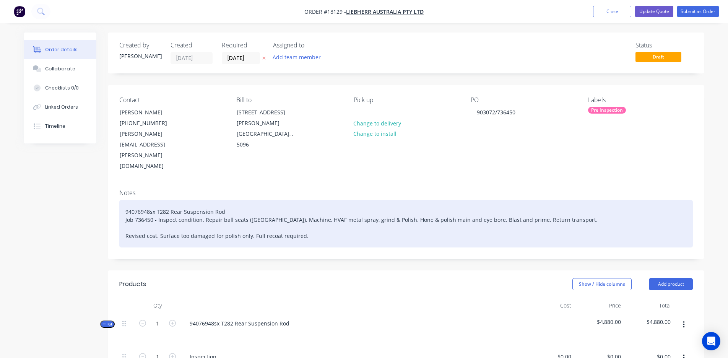
click at [267, 204] on div "94076948sx T282 Rear Suspension Rod Job 736450 - Inspect condition. Repair ball…" at bounding box center [405, 223] width 573 height 47
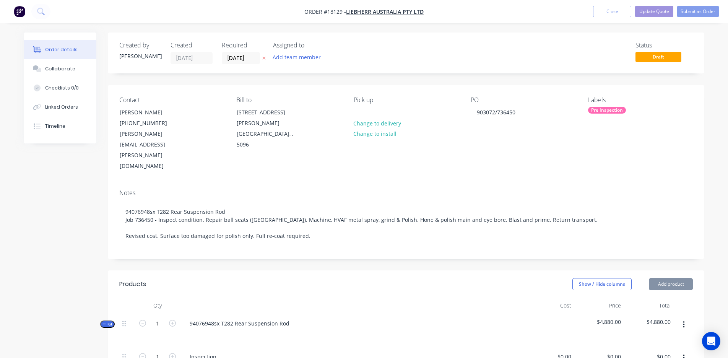
click at [572, 124] on div "PO 903072/736450" at bounding box center [523, 133] width 105 height 75
click at [653, 11] on button "Update Quote" at bounding box center [654, 11] width 38 height 11
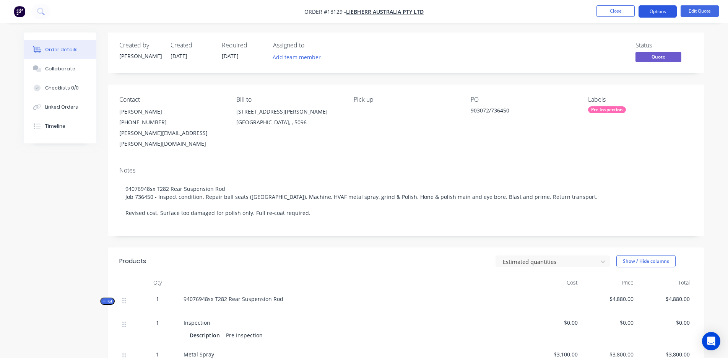
click at [660, 12] on button "Options" at bounding box center [657, 11] width 38 height 12
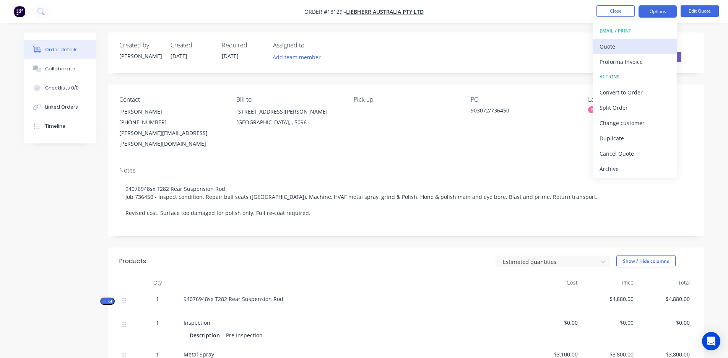
click at [630, 51] on div "Quote" at bounding box center [634, 46] width 70 height 11
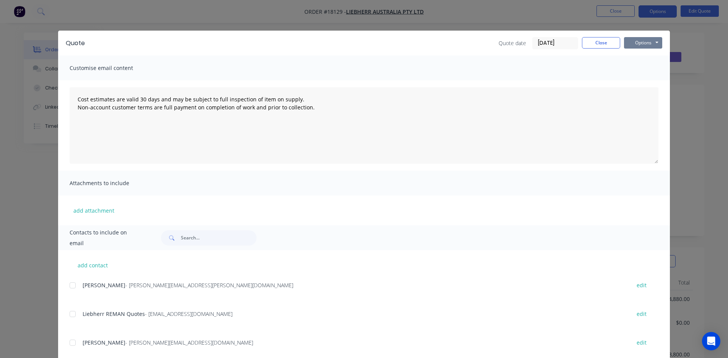
click at [647, 42] on button "Options" at bounding box center [643, 42] width 38 height 11
click at [644, 67] on button "Print" at bounding box center [648, 69] width 49 height 13
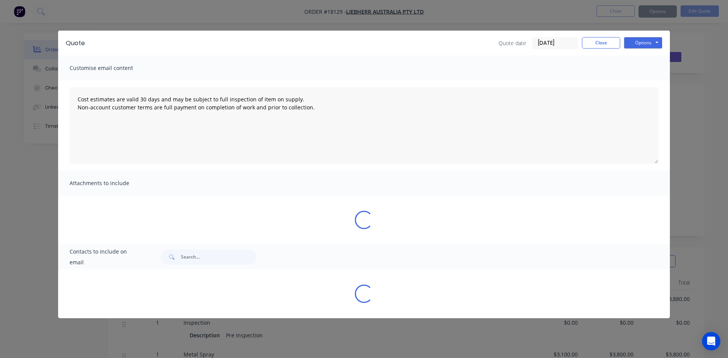
type textarea "Cost estimates are valid 30 days and may be subject to full inspection of item …"
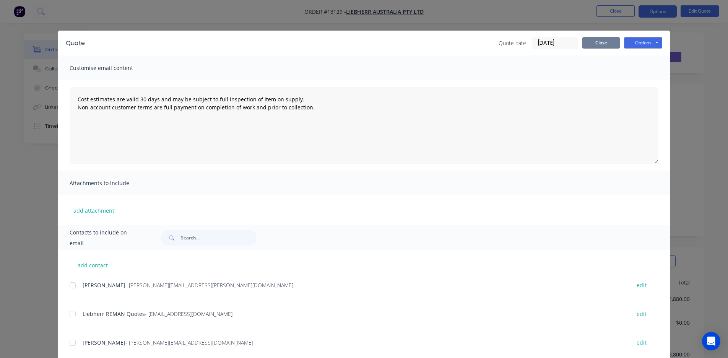
click at [599, 43] on button "Close" at bounding box center [601, 42] width 38 height 11
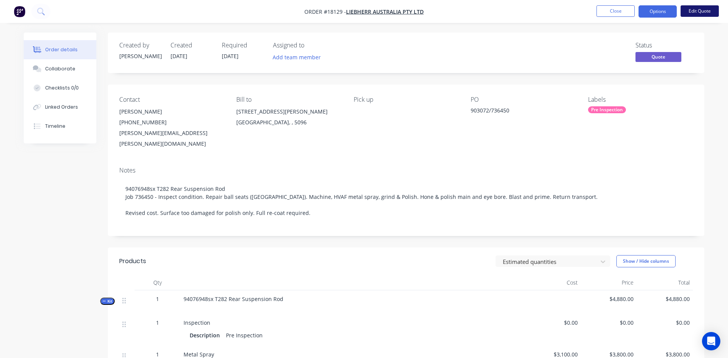
click at [691, 10] on button "Edit Quote" at bounding box center [699, 10] width 38 height 11
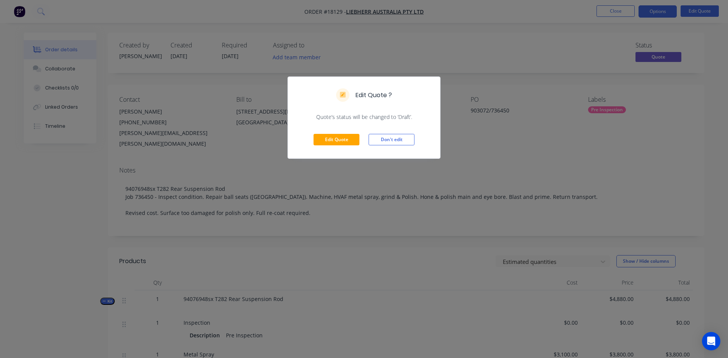
click at [515, 159] on div "Edit Quote ? Quote’s status will be changed to ‘Draft’. Edit Quote Don't edit" at bounding box center [364, 179] width 728 height 358
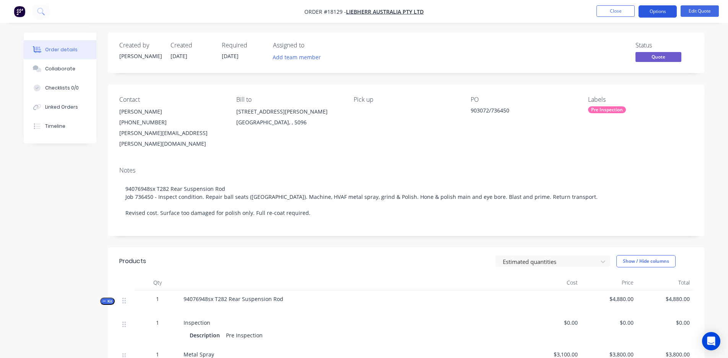
click at [660, 11] on button "Options" at bounding box center [657, 11] width 38 height 12
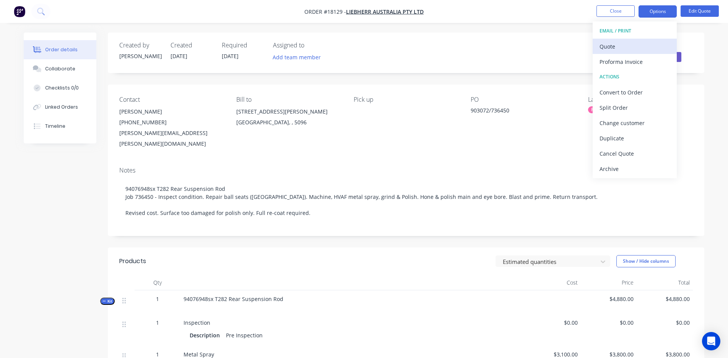
click at [633, 47] on div "Quote" at bounding box center [634, 46] width 70 height 11
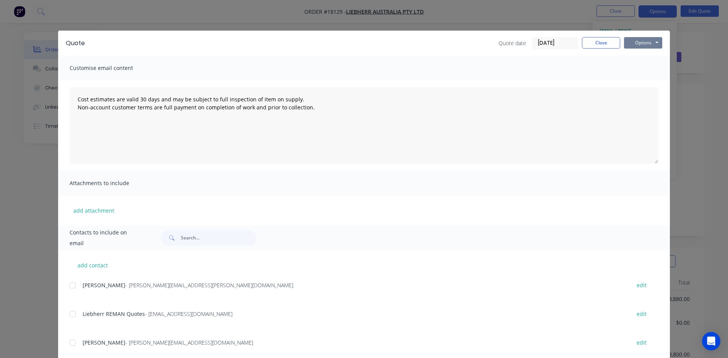
click at [649, 44] on button "Options" at bounding box center [643, 42] width 38 height 11
click at [645, 59] on button "Preview" at bounding box center [648, 56] width 49 height 13
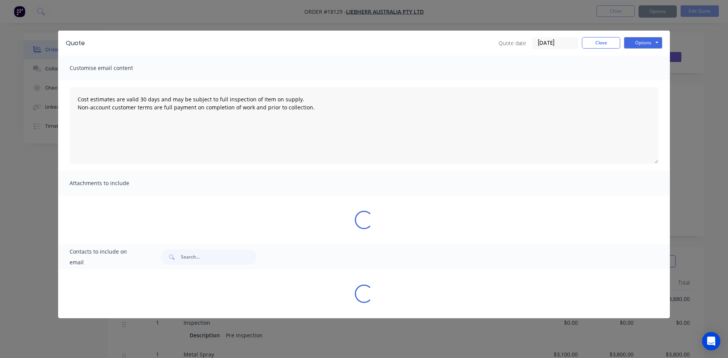
type textarea "Cost estimates are valid 30 days and may be subject to full inspection of item …"
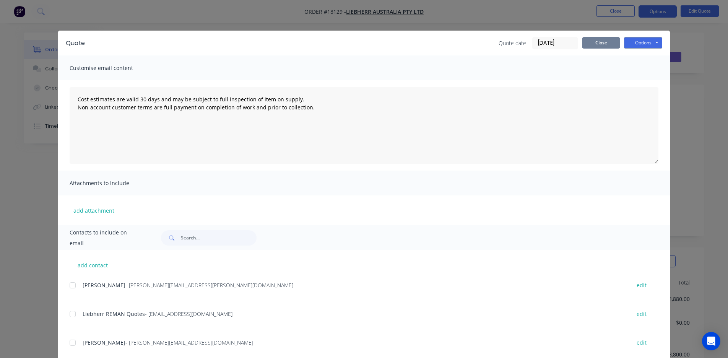
click at [602, 43] on button "Close" at bounding box center [601, 42] width 38 height 11
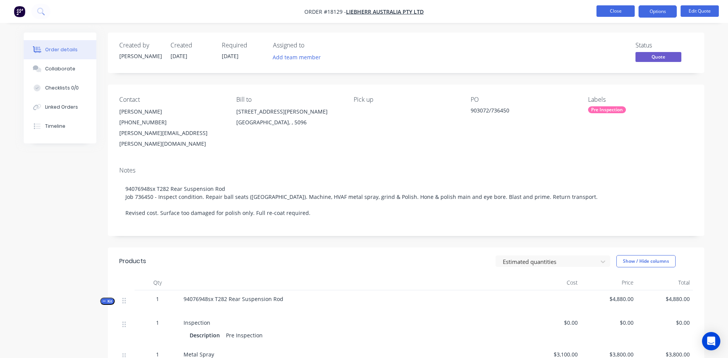
click at [613, 11] on button "Close" at bounding box center [615, 10] width 38 height 11
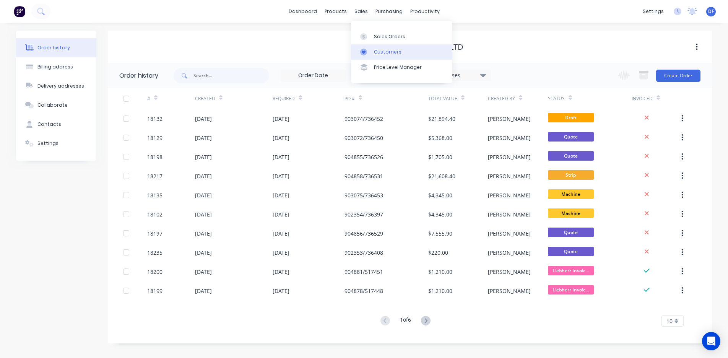
click at [381, 53] on div "Customers" at bounding box center [388, 52] width 28 height 7
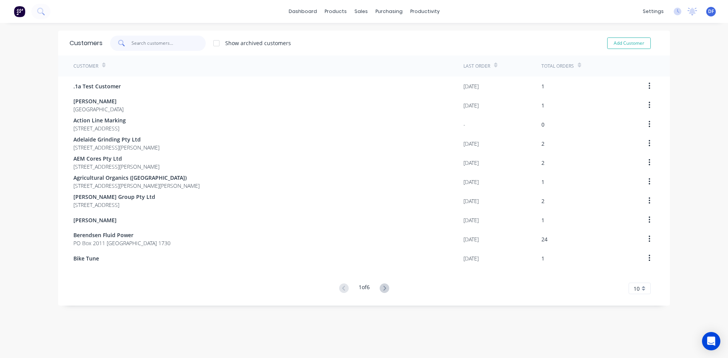
click at [141, 45] on input "text" at bounding box center [168, 43] width 75 height 15
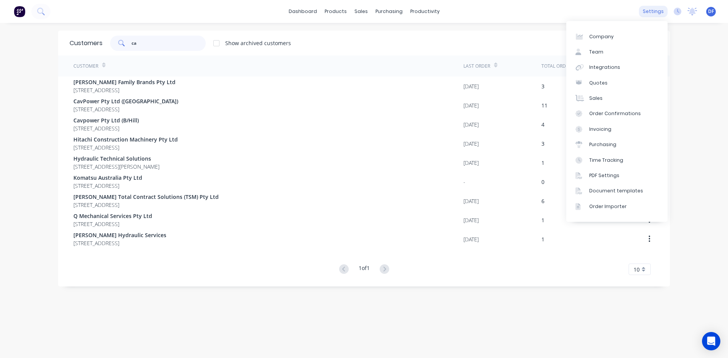
type input "ca"
click at [659, 11] on div "settings" at bounding box center [653, 11] width 29 height 11
click at [608, 69] on div "Integrations" at bounding box center [604, 67] width 31 height 7
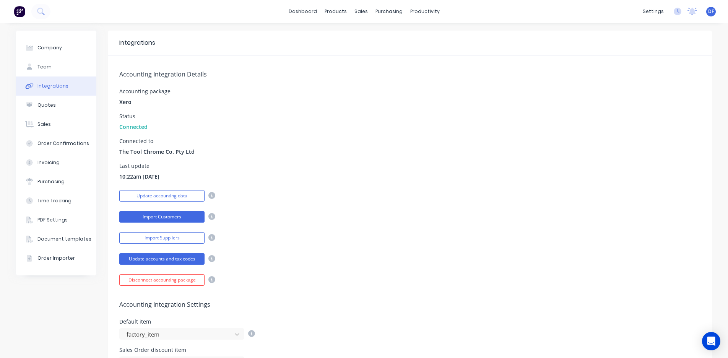
click at [178, 213] on button "Import Customers" at bounding box center [161, 216] width 85 height 11
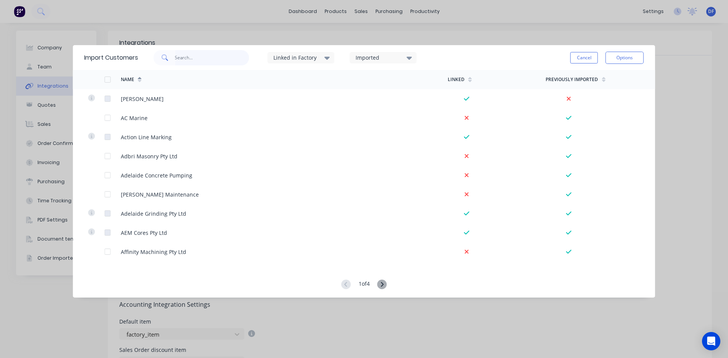
click at [184, 60] on input "text" at bounding box center [212, 57] width 75 height 15
type input "ca"
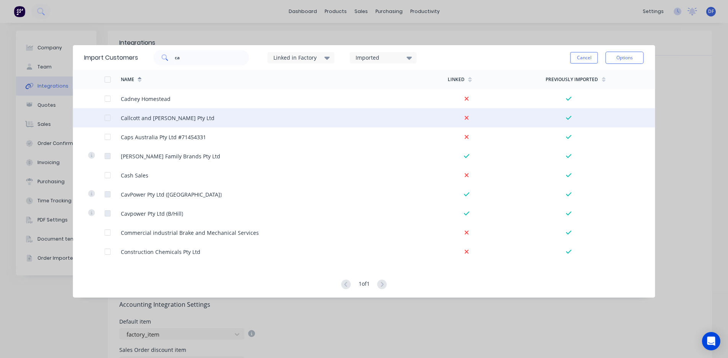
click at [108, 116] on div at bounding box center [107, 117] width 15 height 15
click at [621, 57] on button "Options" at bounding box center [624, 58] width 38 height 12
click at [611, 77] on div "Import selected customers" at bounding box center [607, 79] width 59 height 19
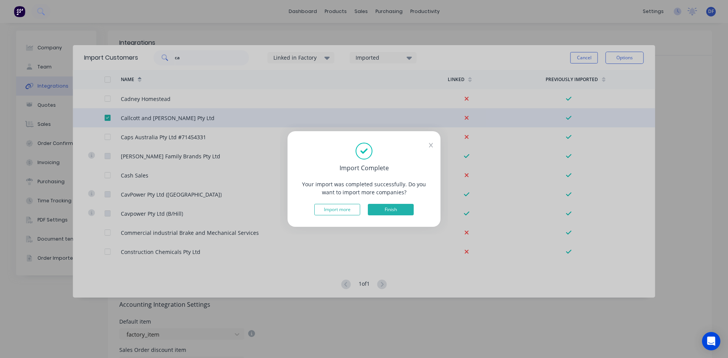
click at [388, 208] on button "Finish" at bounding box center [391, 209] width 46 height 11
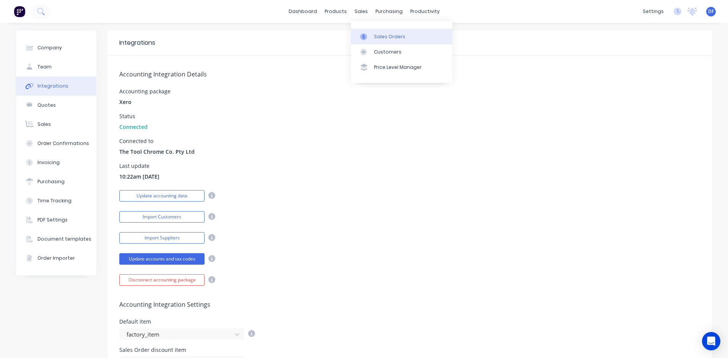
click at [378, 36] on div "Sales Orders" at bounding box center [389, 36] width 31 height 7
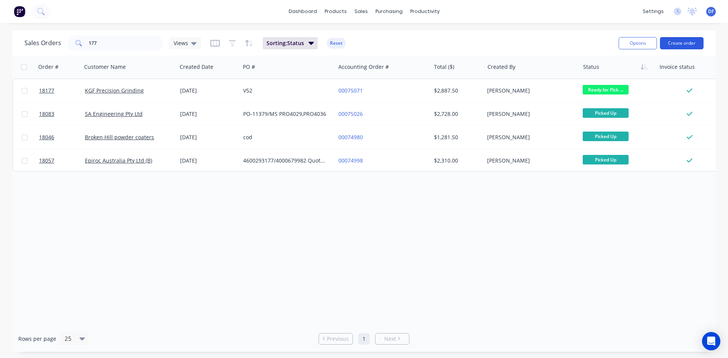
click at [678, 42] on button "Create order" at bounding box center [682, 43] width 44 height 12
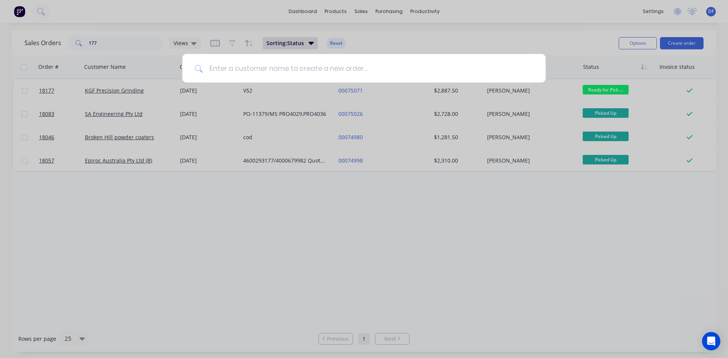
click at [573, 250] on div at bounding box center [364, 179] width 728 height 358
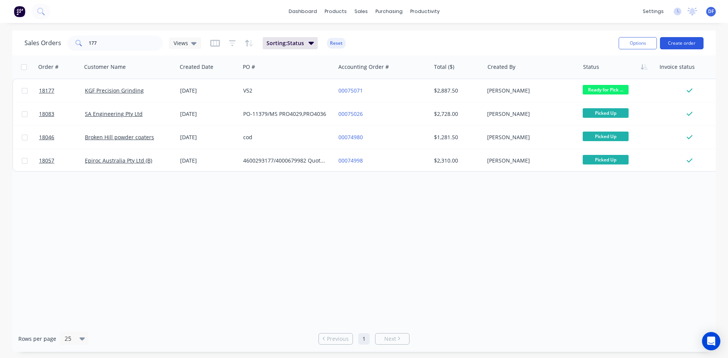
click at [677, 43] on button "Create order" at bounding box center [682, 43] width 44 height 12
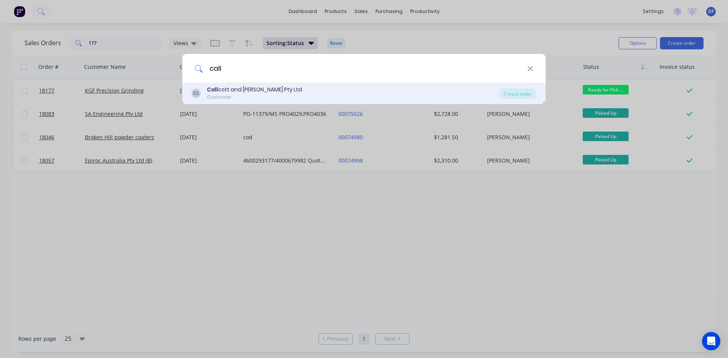
type input "call"
click at [240, 90] on div "Call cott and [PERSON_NAME] Pty Ltd" at bounding box center [254, 90] width 95 height 8
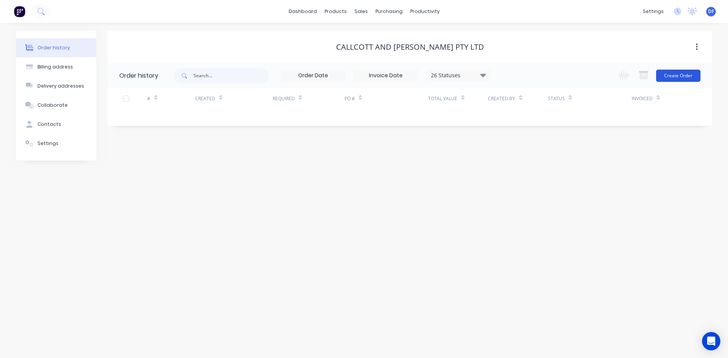
click at [680, 75] on button "Create Order" at bounding box center [678, 76] width 44 height 12
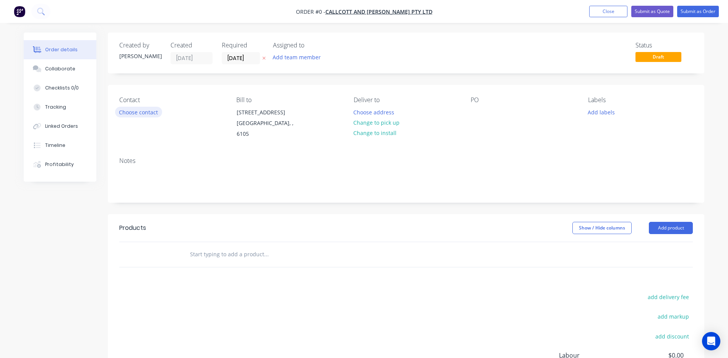
click at [127, 116] on button "Choose contact" at bounding box center [138, 112] width 47 height 10
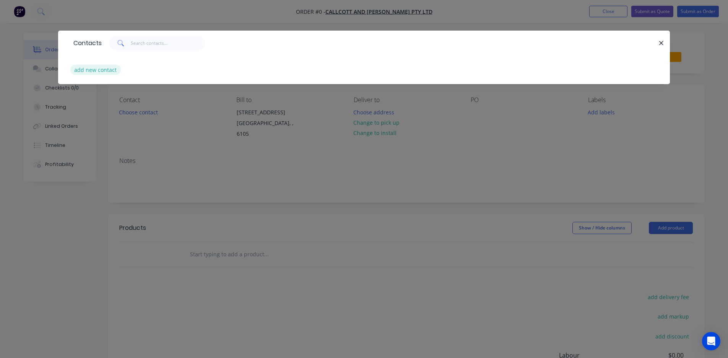
click at [98, 67] on button "add new contact" at bounding box center [95, 70] width 50 height 10
select select "AU"
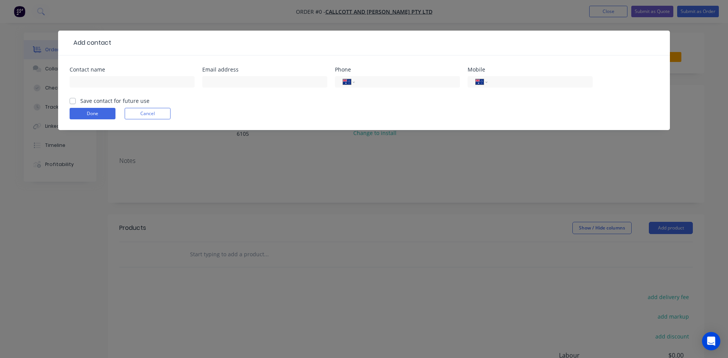
click at [80, 102] on label "Save contact for future use" at bounding box center [114, 101] width 69 height 8
click at [72, 102] on input "Save contact for future use" at bounding box center [73, 100] width 6 height 7
checkbox input "true"
paste input "[PERSON_NAME] [PERSON_NAME]"
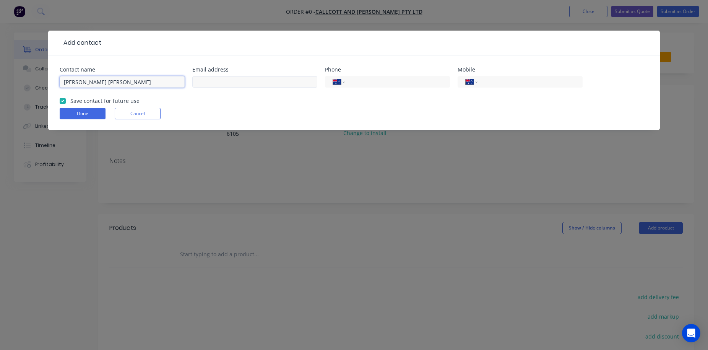
type input "[PERSON_NAME] [PERSON_NAME]"
paste input "[PERSON_NAME][EMAIL_ADDRESS][PERSON_NAME][DOMAIN_NAME]"
type input "[PERSON_NAME][EMAIL_ADDRESS][PERSON_NAME][DOMAIN_NAME]"
click at [503, 80] on input "tel" at bounding box center [529, 82] width 92 height 9
paste input "0417 929 320"
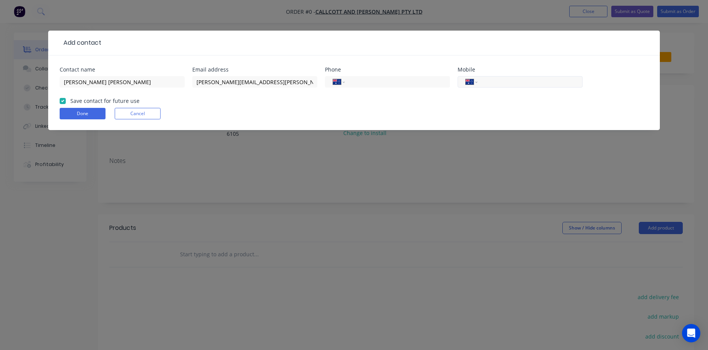
type input "0417 929 320"
paste input "[PHONE_NUMBER]"
type input "[PHONE_NUMBER]"
click at [88, 114] on button "Done" at bounding box center [83, 113] width 46 height 11
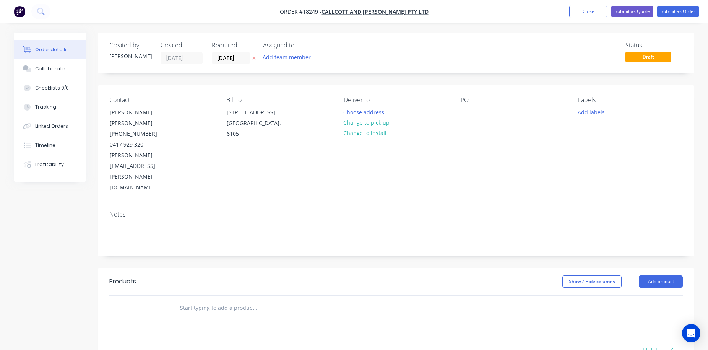
click at [473, 107] on div "PO" at bounding box center [513, 144] width 105 height 97
click at [465, 109] on div at bounding box center [467, 112] width 12 height 11
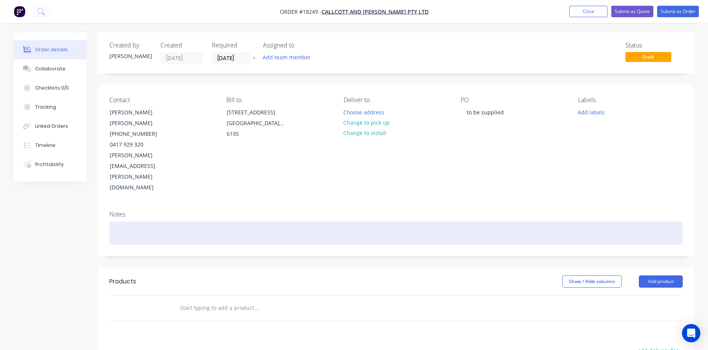
click at [133, 221] on div at bounding box center [395, 232] width 573 height 23
paste div
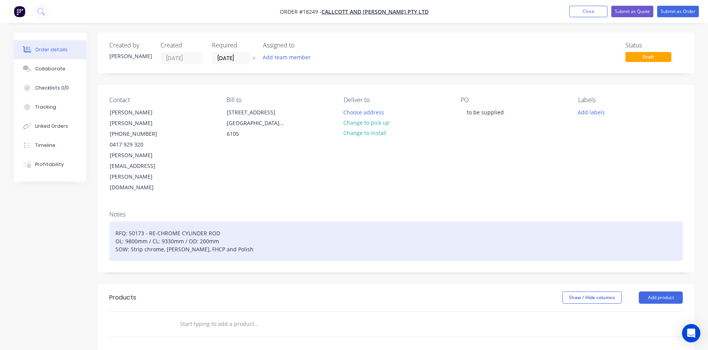
click at [261, 221] on div "RFQ: 50173 - RE-CHROME CYLINDER ROD OL: 9800mm / CL: 9330mm / OD: 200mm SOW: St…" at bounding box center [395, 240] width 573 height 39
click at [183, 221] on div "RFQ: 50173 - RE-CHROME CYLINDER ROD OL: 9800mm / CL: 9330mm / OD: 200mm / SOW: …" at bounding box center [395, 240] width 573 height 39
click at [238, 221] on div "RFQ: 50173 - RE-CHROME SOLID CYLINDER ROD OL: 9800mm / CL: 9330mm / OD: 200mm /…" at bounding box center [395, 240] width 573 height 39
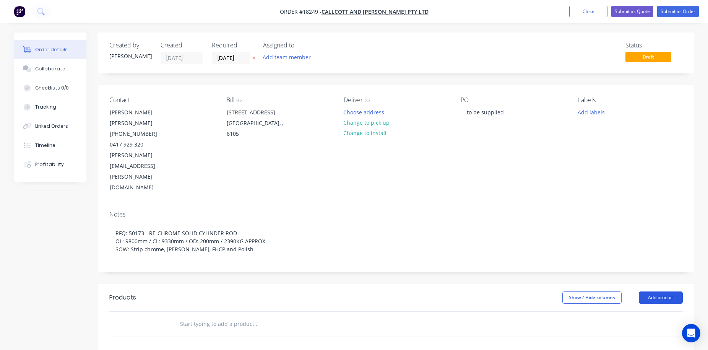
click at [662, 291] on button "Add product" at bounding box center [661, 297] width 44 height 12
click at [646, 311] on div "Product catalogue" at bounding box center [646, 316] width 59 height 11
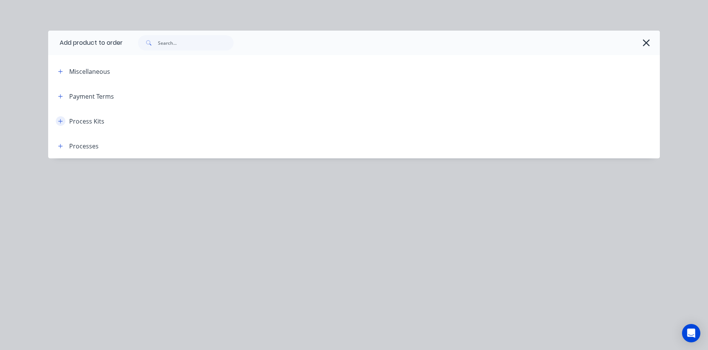
click at [60, 123] on icon "button" at bounding box center [60, 120] width 5 height 5
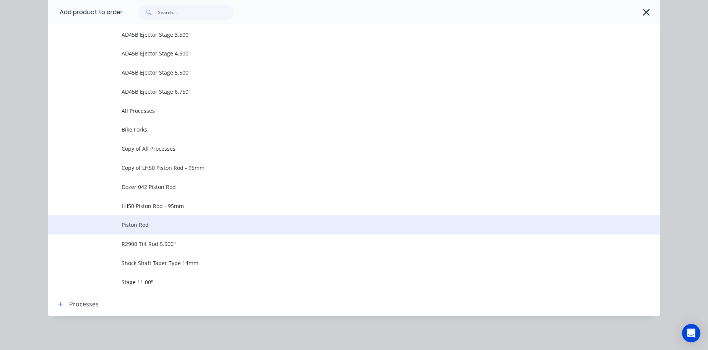
scroll to position [527, 0]
click at [140, 230] on td "Piston Rod" at bounding box center [391, 224] width 538 height 19
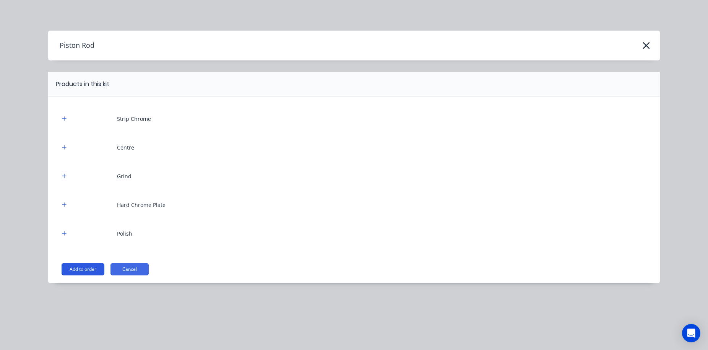
click at [82, 270] on button "Add to order" at bounding box center [83, 269] width 43 height 12
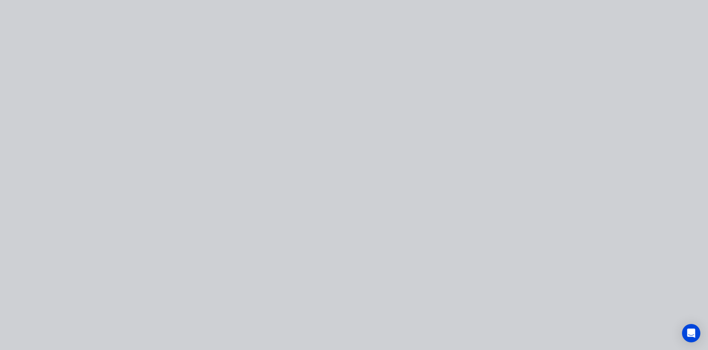
type input "$0.0001"
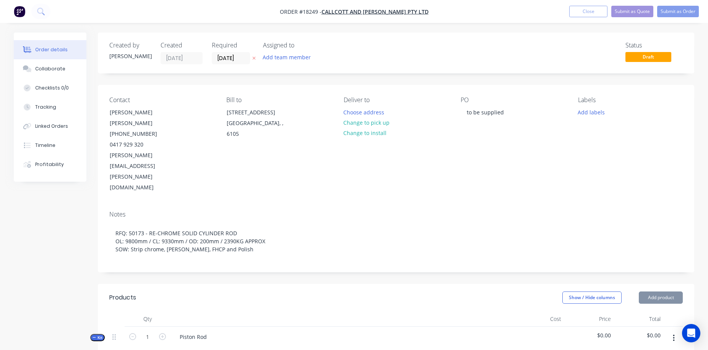
type input "$0.0001"
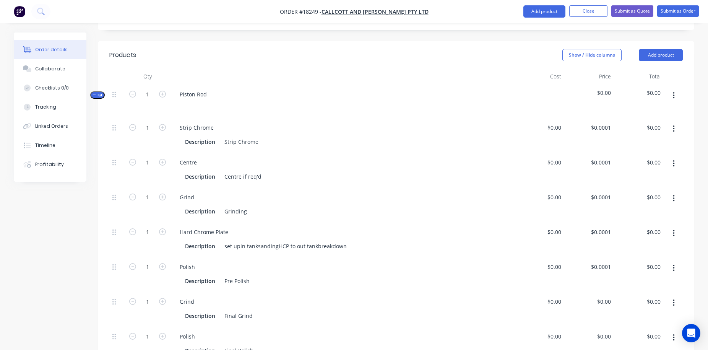
scroll to position [262, 0]
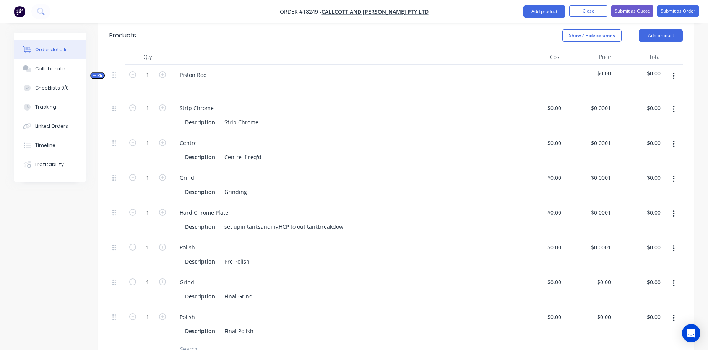
click at [673, 141] on icon "button" at bounding box center [674, 144] width 2 height 7
click at [631, 189] on div "Delete" at bounding box center [646, 194] width 59 height 11
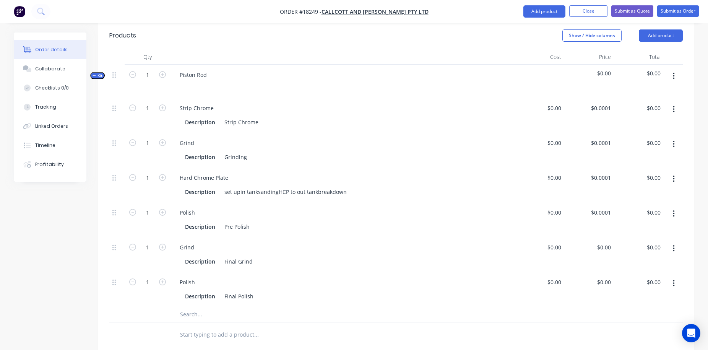
click at [673, 140] on icon "button" at bounding box center [674, 144] width 2 height 8
click at [642, 189] on div "Delete" at bounding box center [646, 194] width 59 height 11
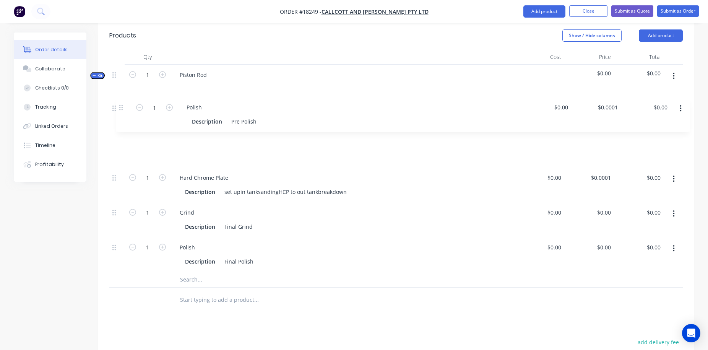
drag, startPoint x: 115, startPoint y: 145, endPoint x: 122, endPoint y: 105, distance: 40.3
click at [122, 105] on div "1 Strip Chrome Description Strip Chrome $0.00 $0.00 $0.0001 $0.0001 $0.00 $0.00…" at bounding box center [395, 185] width 573 height 174
click at [671, 207] on button "button" at bounding box center [674, 214] width 18 height 14
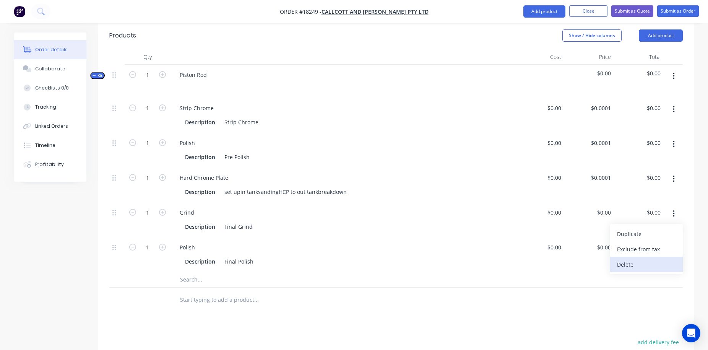
click at [632, 259] on div "Delete" at bounding box center [646, 264] width 59 height 11
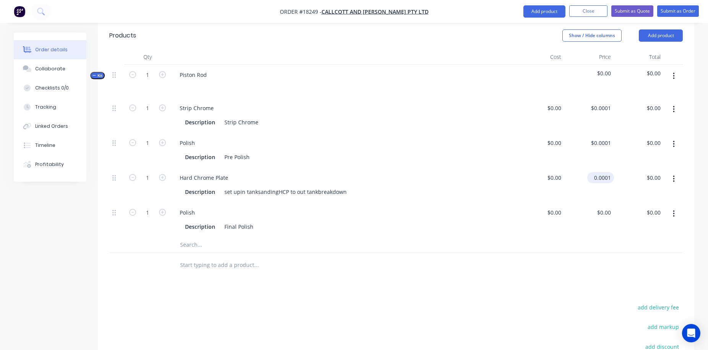
click at [602, 172] on input "0.0001" at bounding box center [602, 177] width 24 height 11
type input "$12,300.00"
click at [586, 246] on div "Products Show / Hide columns Add product Qty Cost Price Total Kit 1 Piston Rod …" at bounding box center [396, 241] width 596 height 439
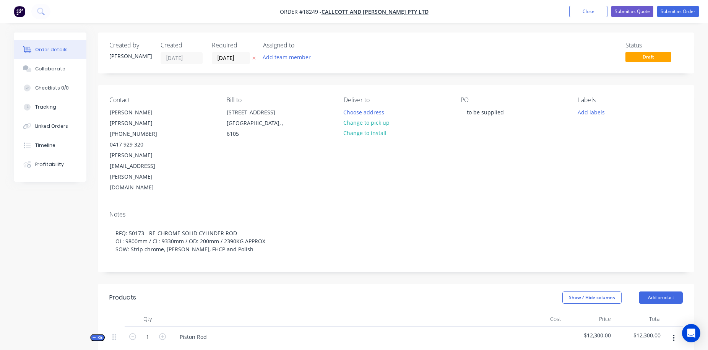
scroll to position [0, 0]
click at [636, 13] on button "Submit as Quote" at bounding box center [632, 11] width 42 height 11
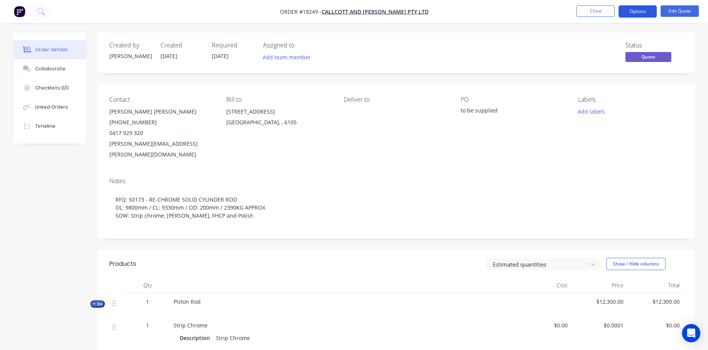
click at [643, 14] on button "Options" at bounding box center [637, 11] width 38 height 12
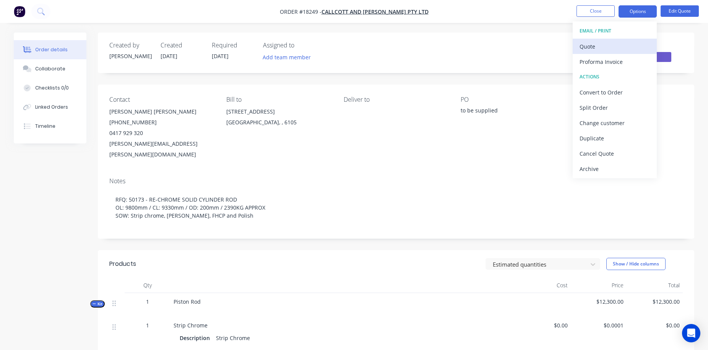
click at [606, 42] on div "Quote" at bounding box center [614, 46] width 70 height 11
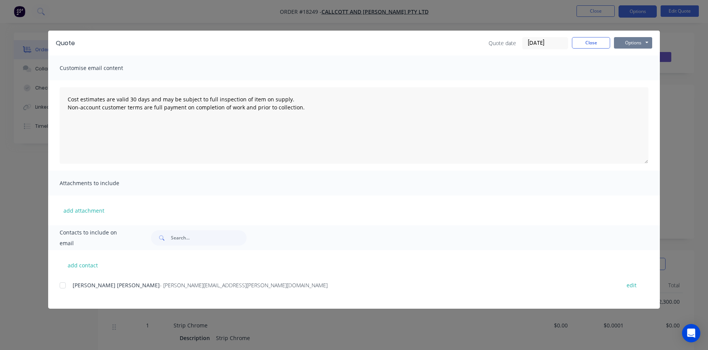
click at [633, 45] on button "Options" at bounding box center [633, 42] width 38 height 11
click at [632, 70] on button "Print" at bounding box center [638, 69] width 49 height 13
type textarea "Cost estimates are valid 30 days and may be subject to full inspection of item …"
click at [585, 44] on button "Close" at bounding box center [591, 42] width 38 height 11
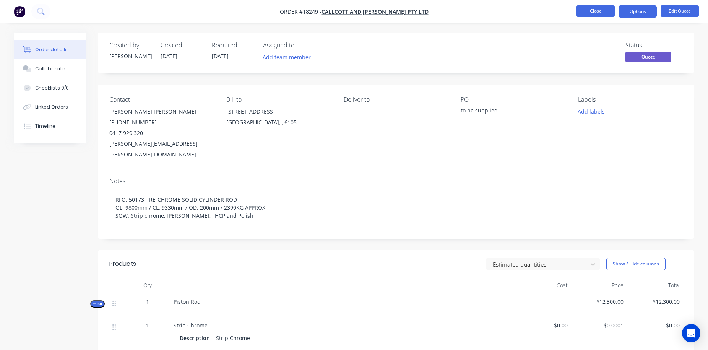
click at [591, 12] on button "Close" at bounding box center [595, 10] width 38 height 11
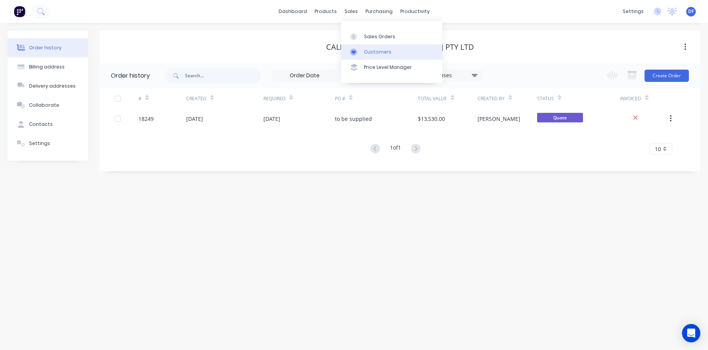
click at [365, 49] on div "Customers" at bounding box center [378, 52] width 28 height 7
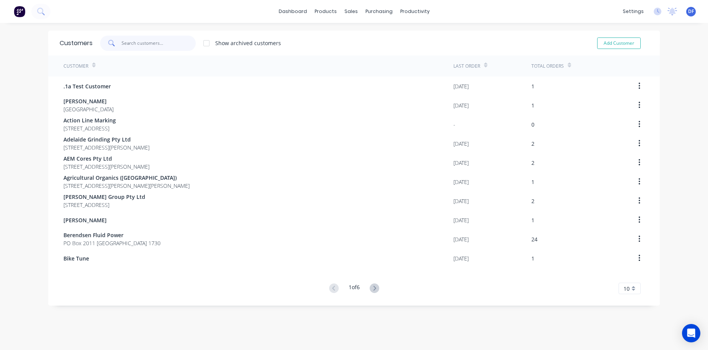
click at [138, 41] on input "text" at bounding box center [159, 43] width 75 height 15
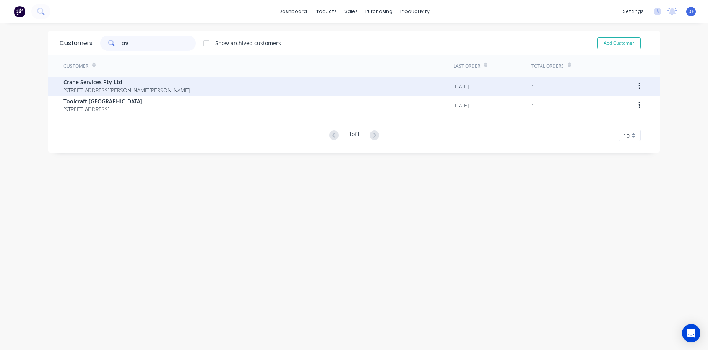
type input "cra"
click at [92, 88] on span "[STREET_ADDRESS][PERSON_NAME][PERSON_NAME]" at bounding box center [126, 90] width 126 height 8
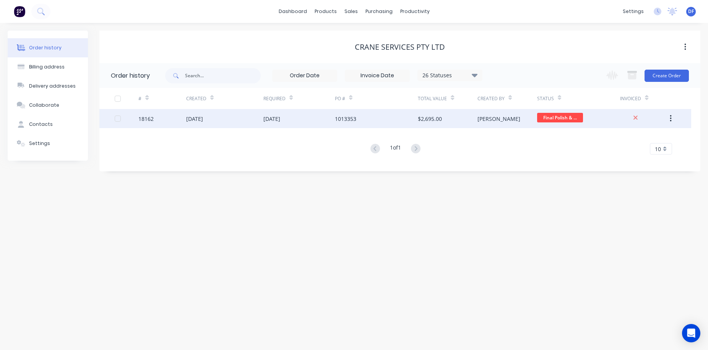
click at [433, 121] on div "$2,695.00" at bounding box center [430, 119] width 24 height 8
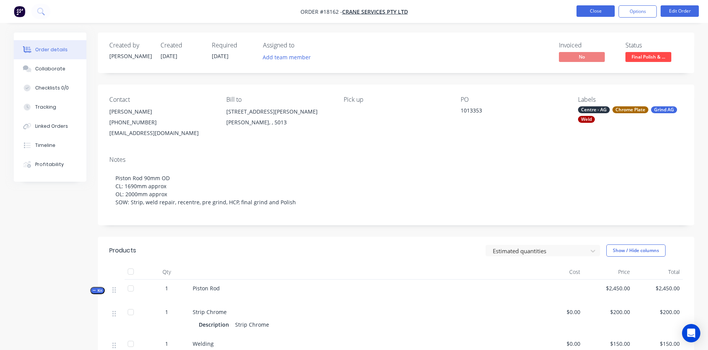
click at [590, 13] on button "Close" at bounding box center [595, 10] width 38 height 11
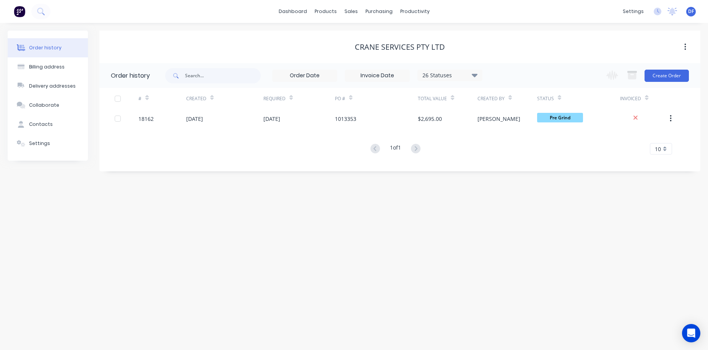
click at [28, 11] on div at bounding box center [25, 11] width 50 height 15
click at [18, 11] on img at bounding box center [19, 11] width 11 height 11
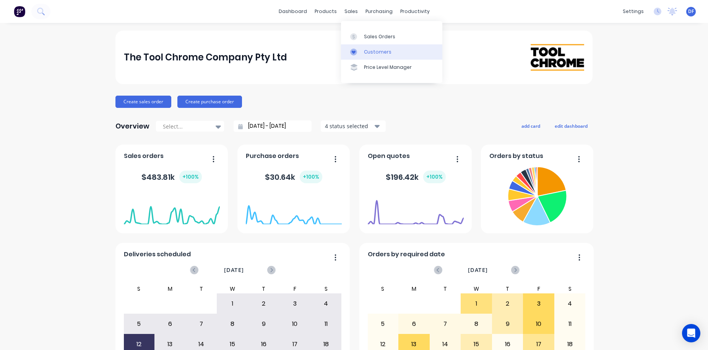
click at [369, 50] on div "Customers" at bounding box center [378, 52] width 28 height 7
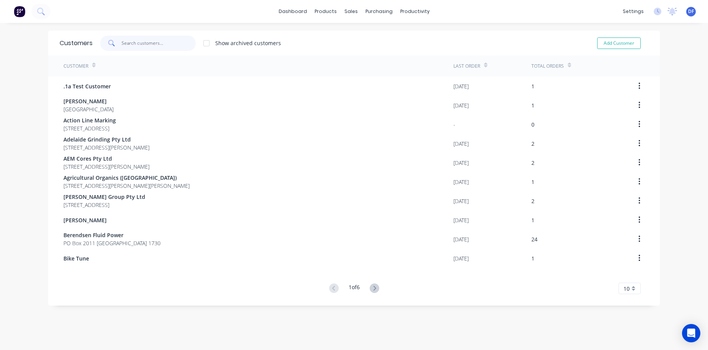
click at [144, 42] on input "text" at bounding box center [159, 43] width 75 height 15
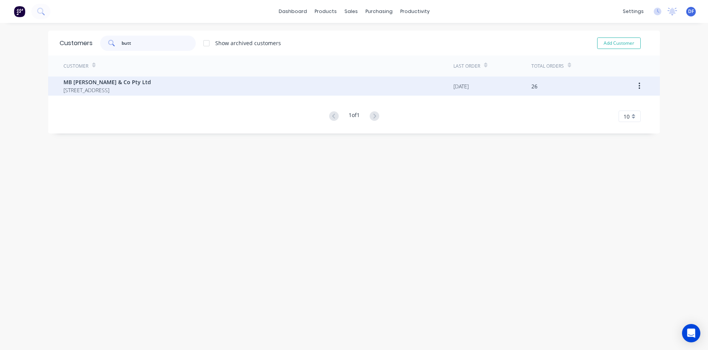
type input "butt"
click at [109, 83] on span "MB [PERSON_NAME] & Co Pty Ltd" at bounding box center [107, 82] width 88 height 8
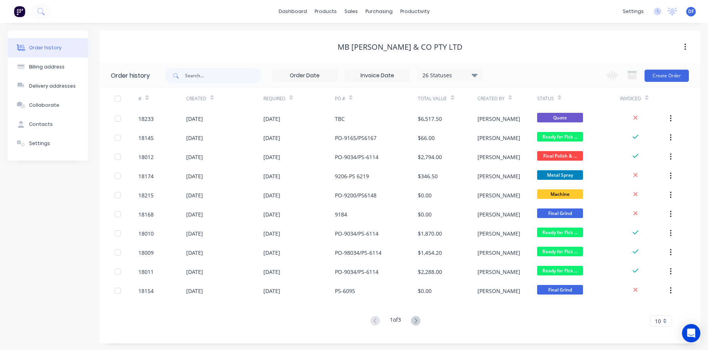
click at [556, 99] on div "Status" at bounding box center [549, 98] width 24 height 13
click at [549, 102] on div "Status" at bounding box center [549, 98] width 24 height 13
click at [555, 103] on div "Status" at bounding box center [549, 98] width 24 height 13
click at [560, 100] on div "Status" at bounding box center [578, 98] width 83 height 21
click at [558, 102] on div at bounding box center [559, 97] width 3 height 11
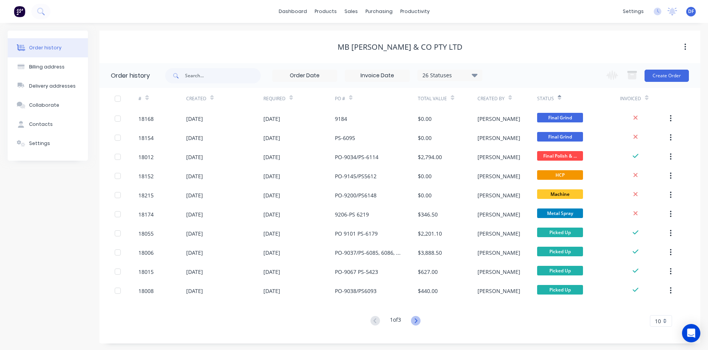
click at [418, 319] on icon at bounding box center [416, 321] width 10 height 10
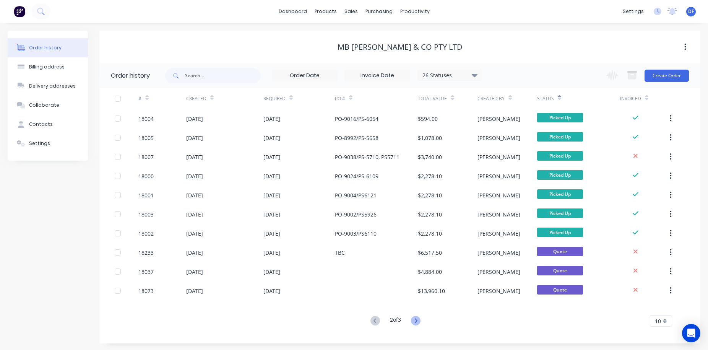
click at [417, 321] on icon at bounding box center [415, 320] width 3 height 5
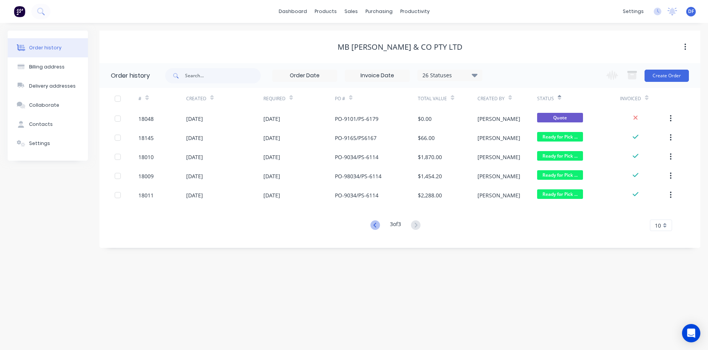
click at [373, 222] on icon at bounding box center [375, 225] width 10 height 10
